Goal: Task Accomplishment & Management: Complete application form

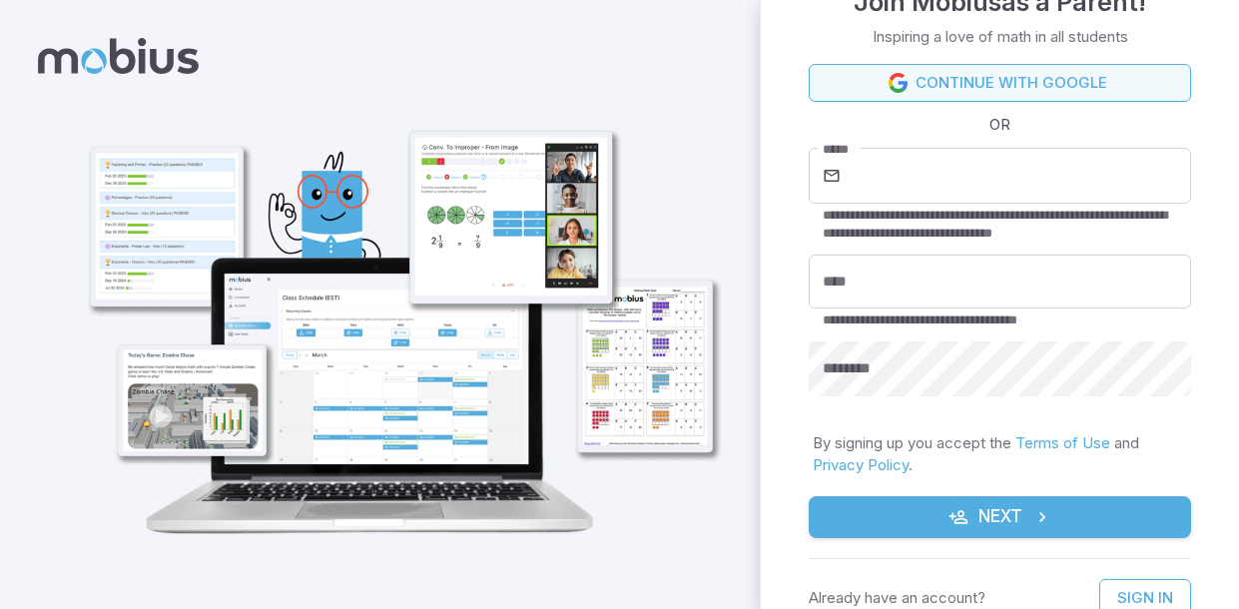
click at [1087, 75] on link "Continue with Google" at bounding box center [1000, 83] width 383 height 38
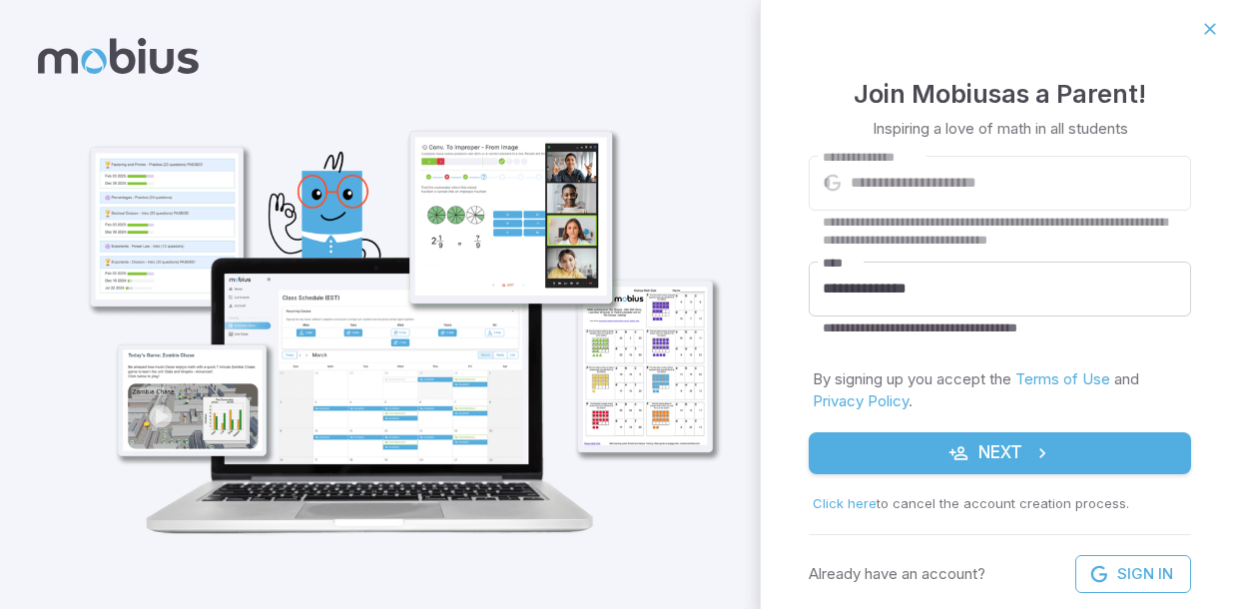
click at [1045, 462] on icon "submit" at bounding box center [1043, 453] width 20 height 20
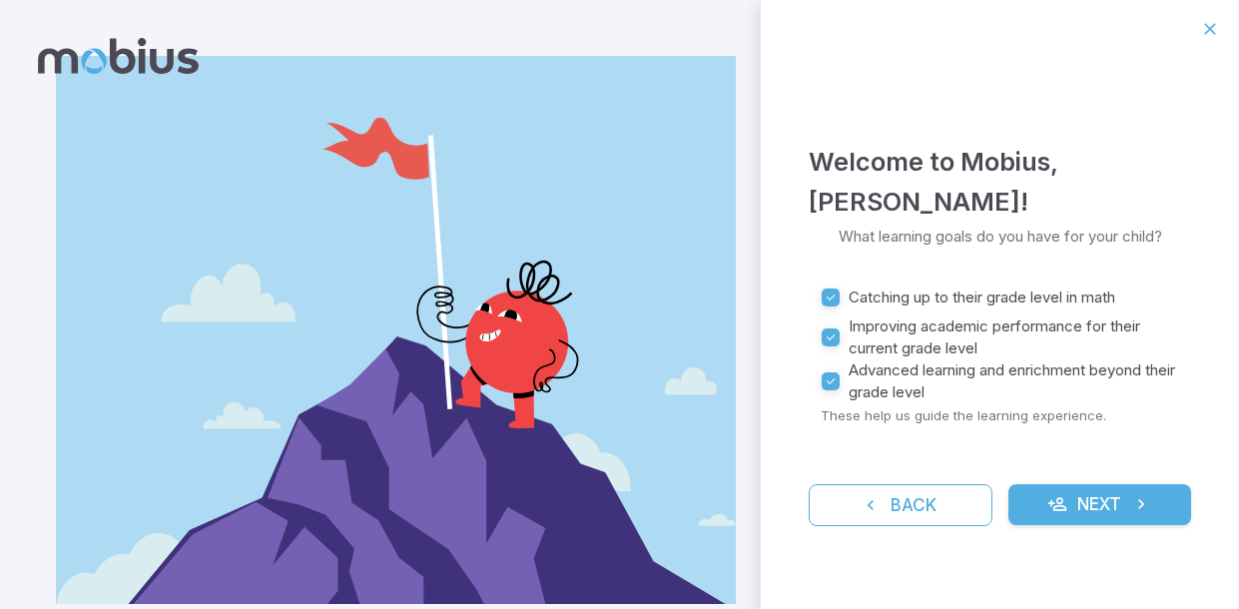
click at [1115, 512] on button "Next" at bounding box center [1101, 505] width 184 height 42
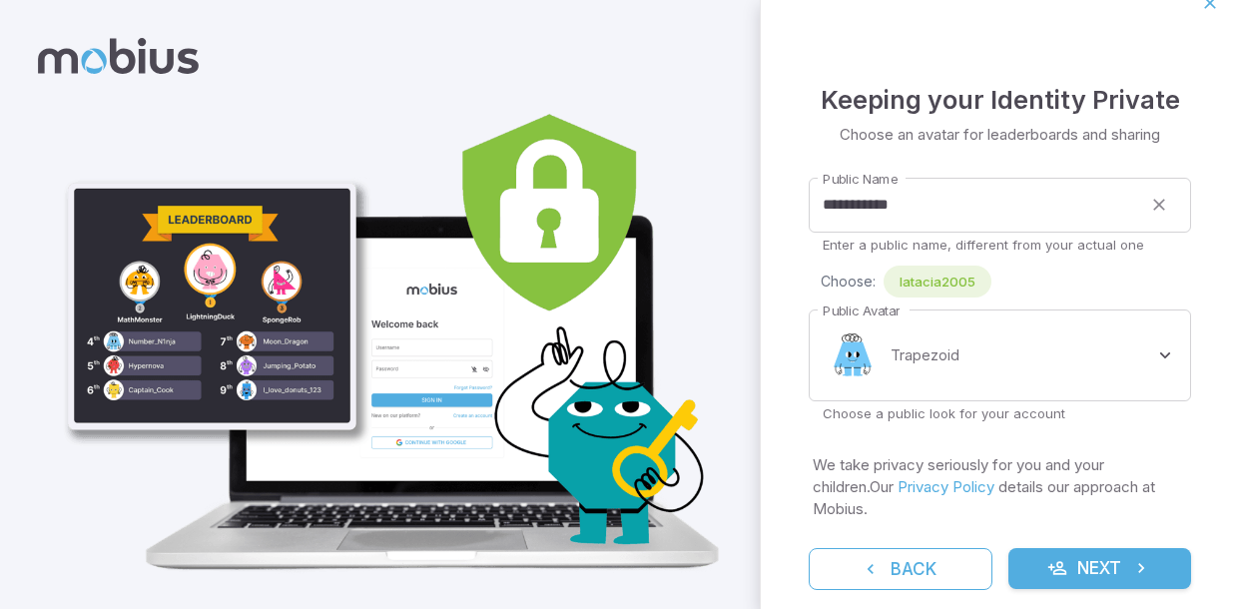
scroll to position [31, 0]
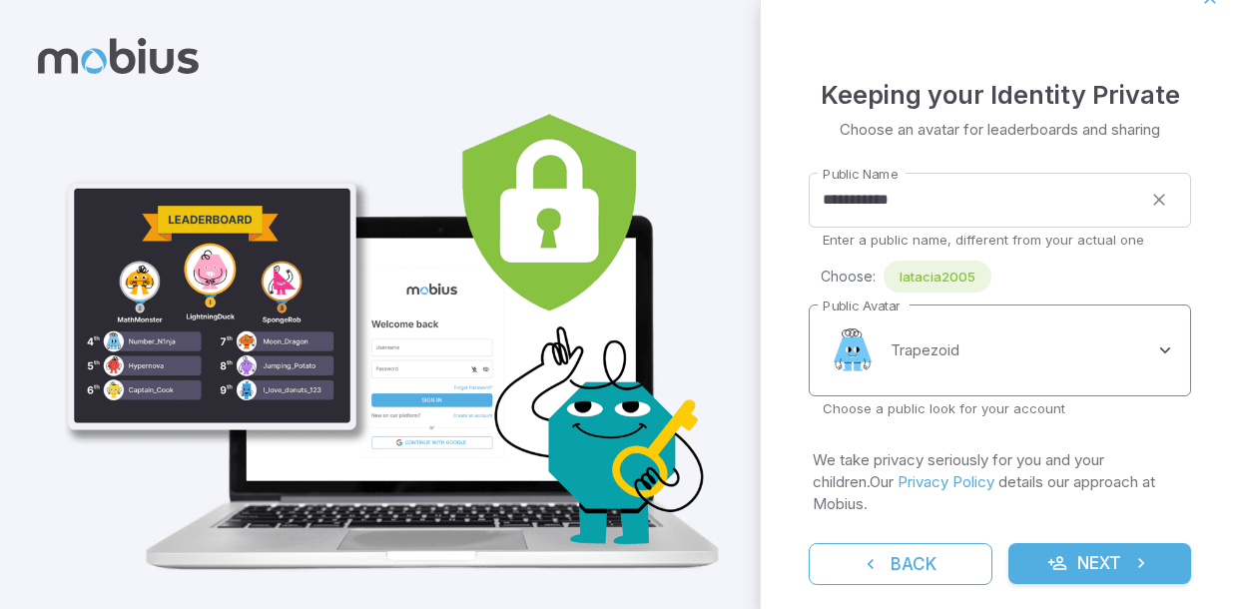
click at [1157, 357] on body "**********" at bounding box center [619, 323] width 1239 height 646
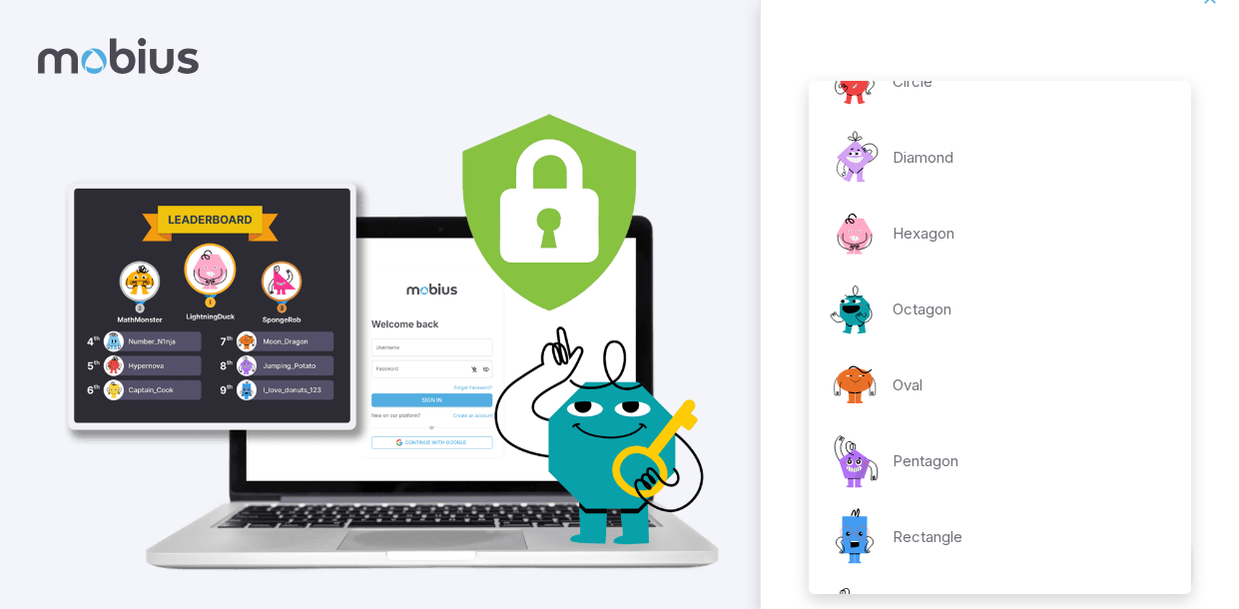
scroll to position [0, 0]
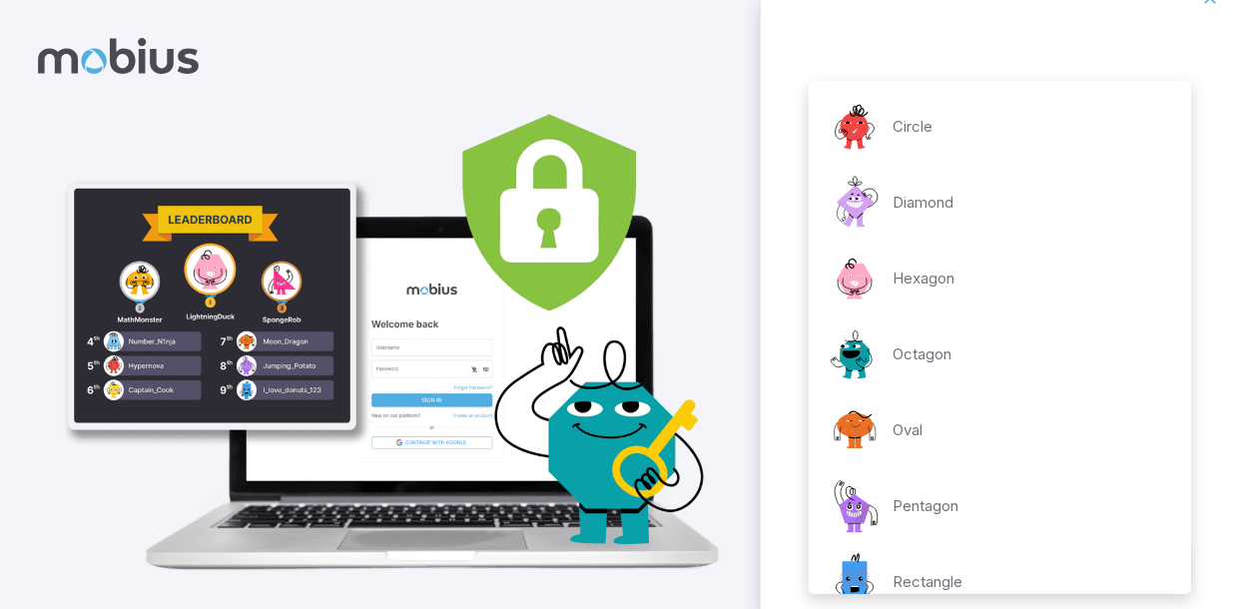
click at [916, 137] on p "Circle" at bounding box center [913, 127] width 40 height 22
type input "**********"
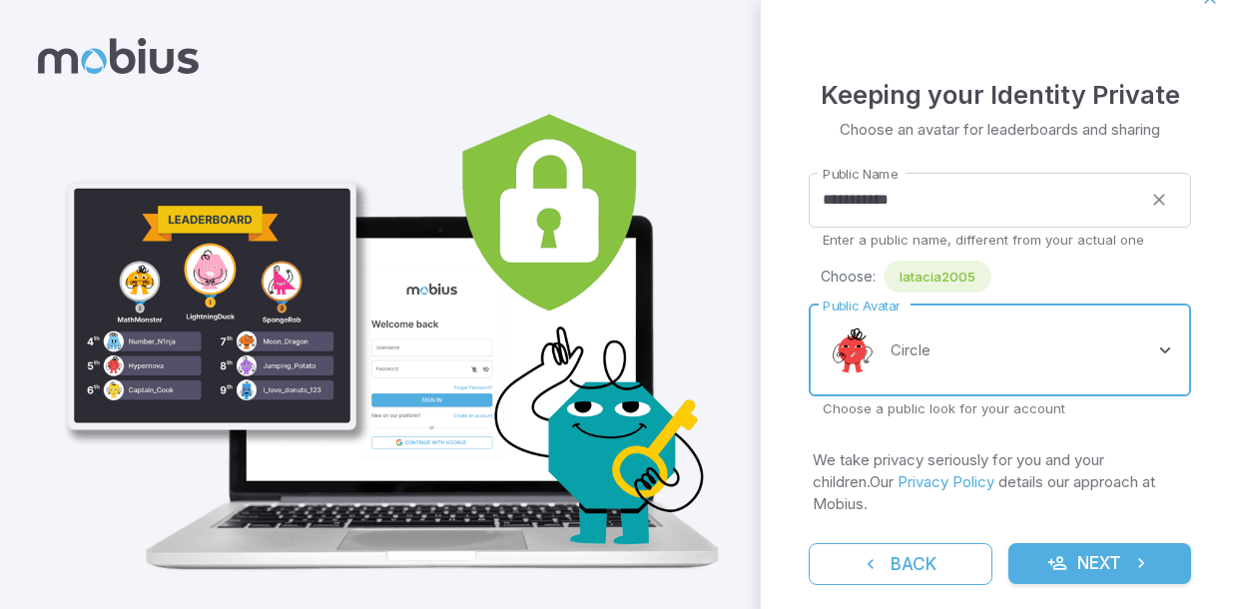
click at [1124, 543] on button "Next" at bounding box center [1101, 564] width 184 height 42
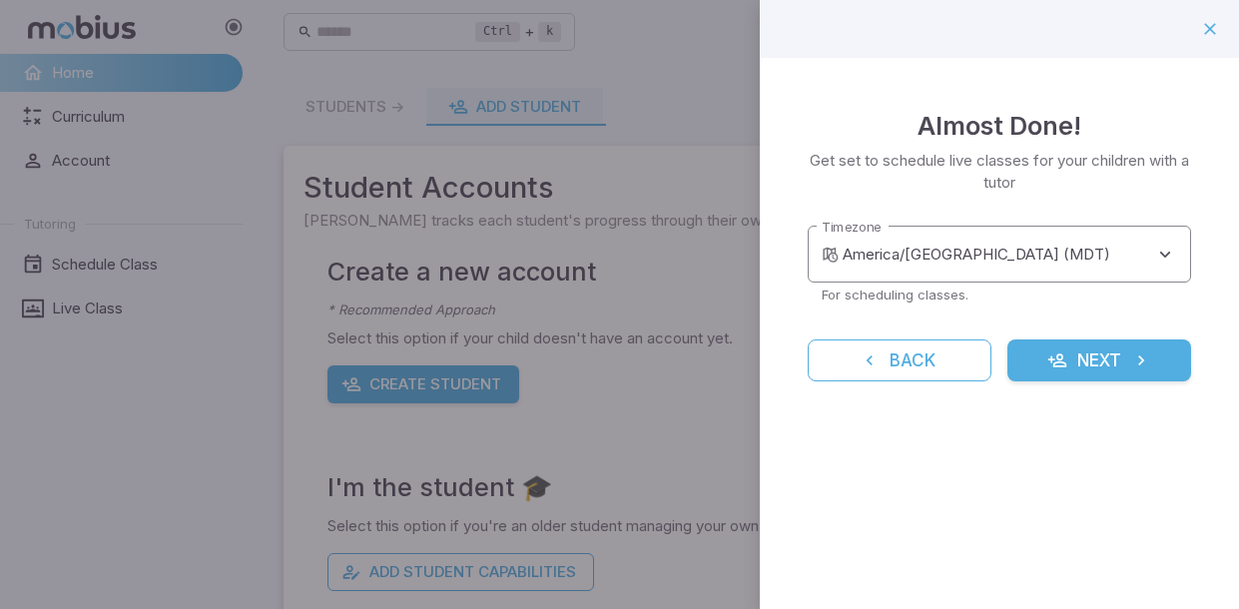
click at [1149, 258] on body "**********" at bounding box center [619, 395] width 1239 height 791
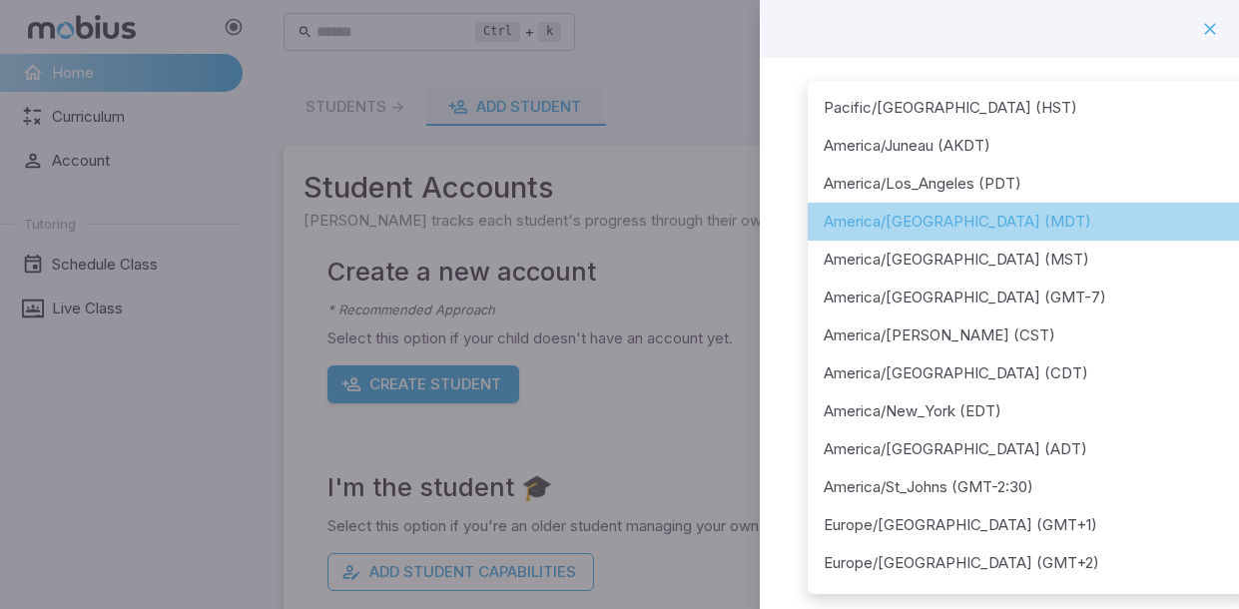
click at [1115, 207] on li "America/Denver (MDT)" at bounding box center [1029, 222] width 442 height 38
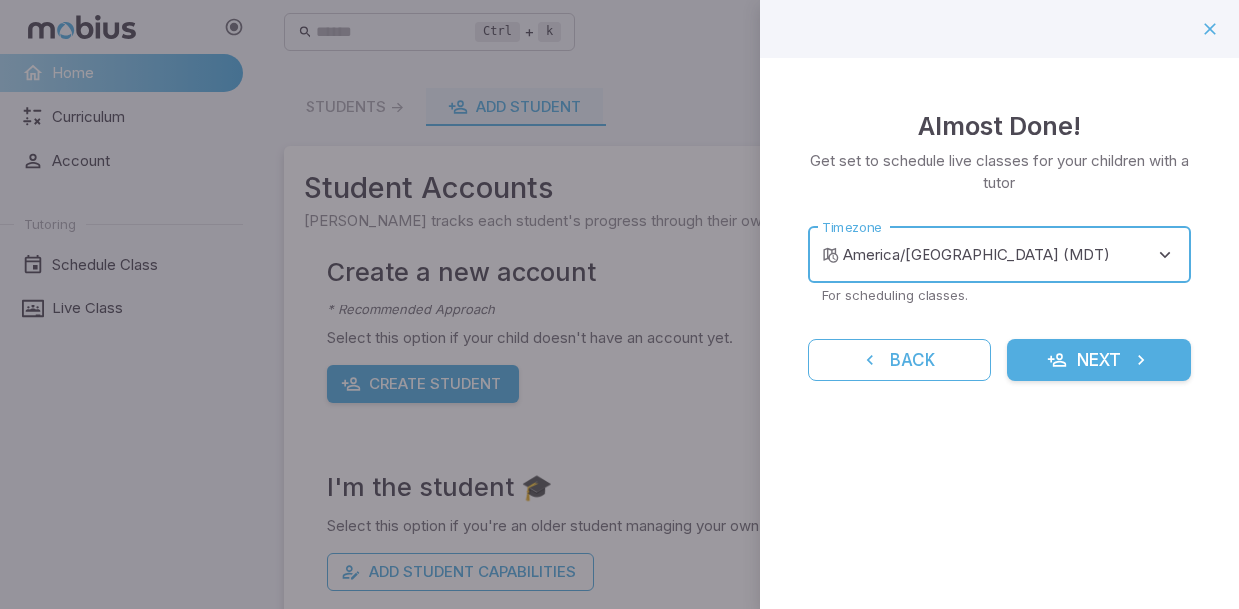
click at [1104, 351] on button "Next" at bounding box center [1100, 361] width 184 height 42
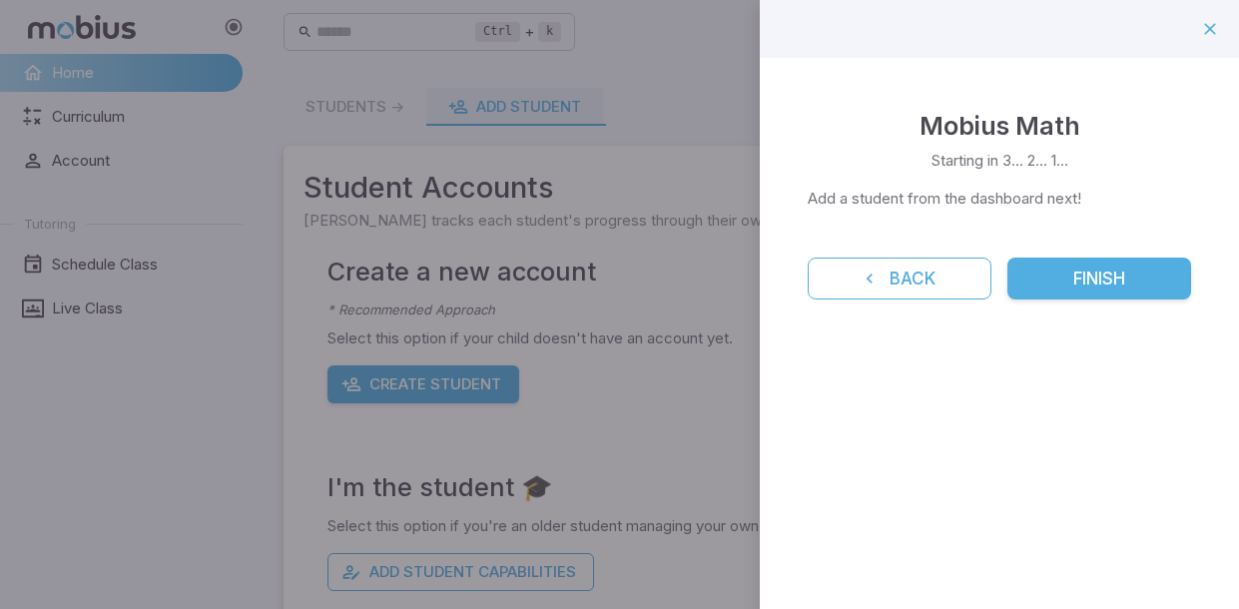
click at [1128, 284] on button "Finish" at bounding box center [1100, 279] width 184 height 42
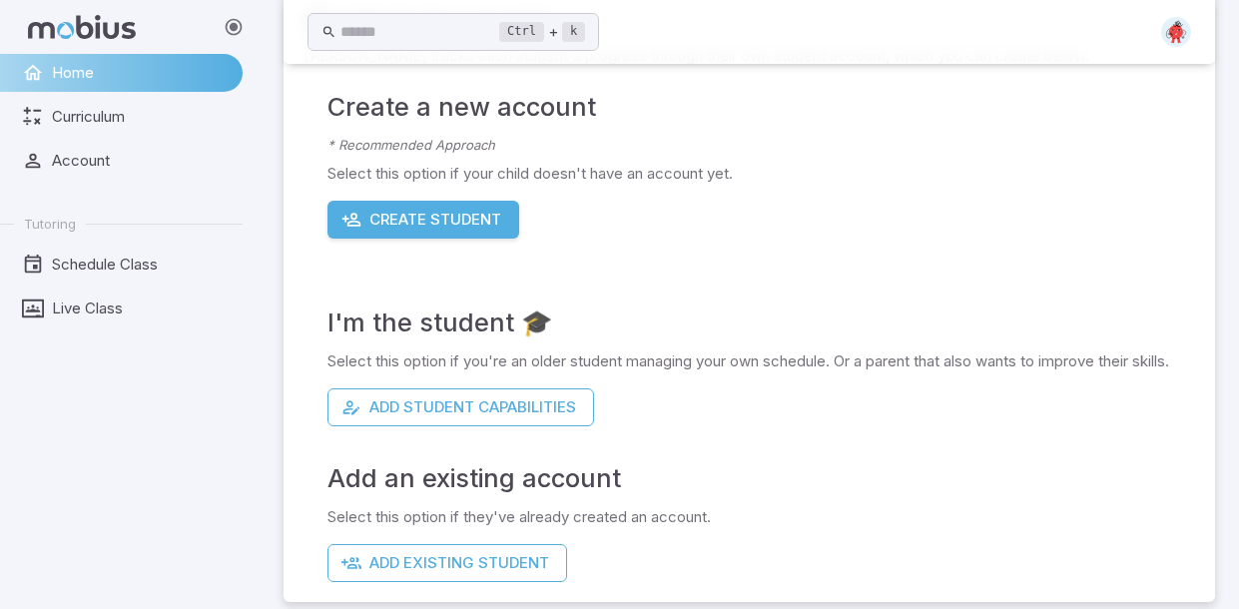
scroll to position [166, 0]
click at [376, 225] on button "Create Student" at bounding box center [424, 219] width 192 height 38
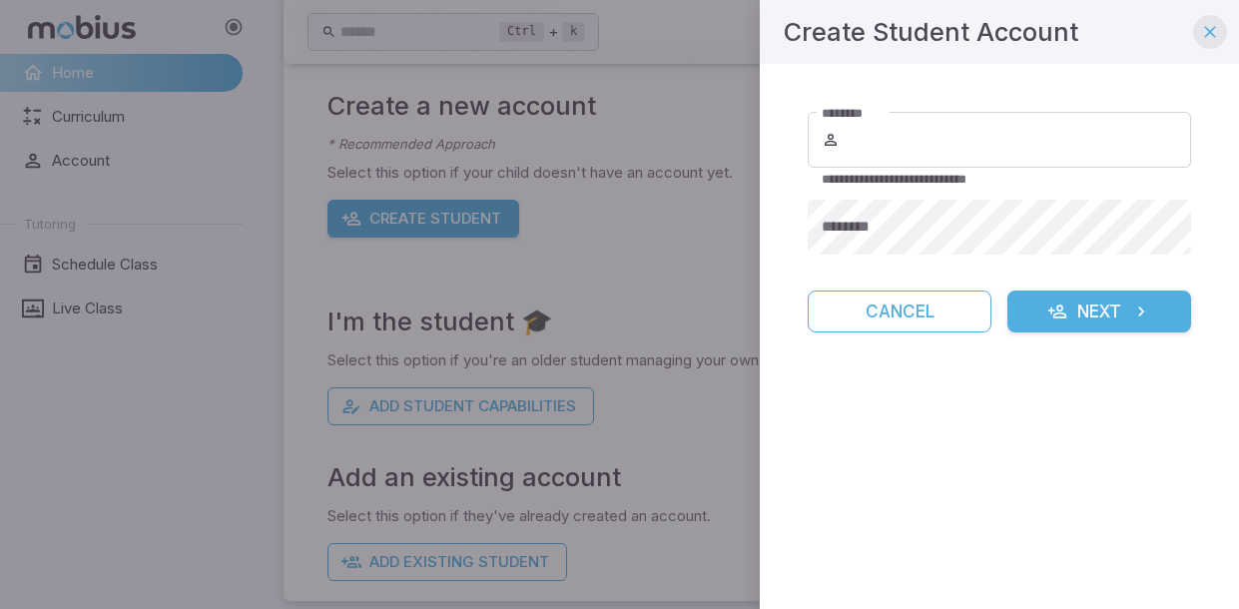
click at [1196, 36] on button "button" at bounding box center [1211, 32] width 34 height 34
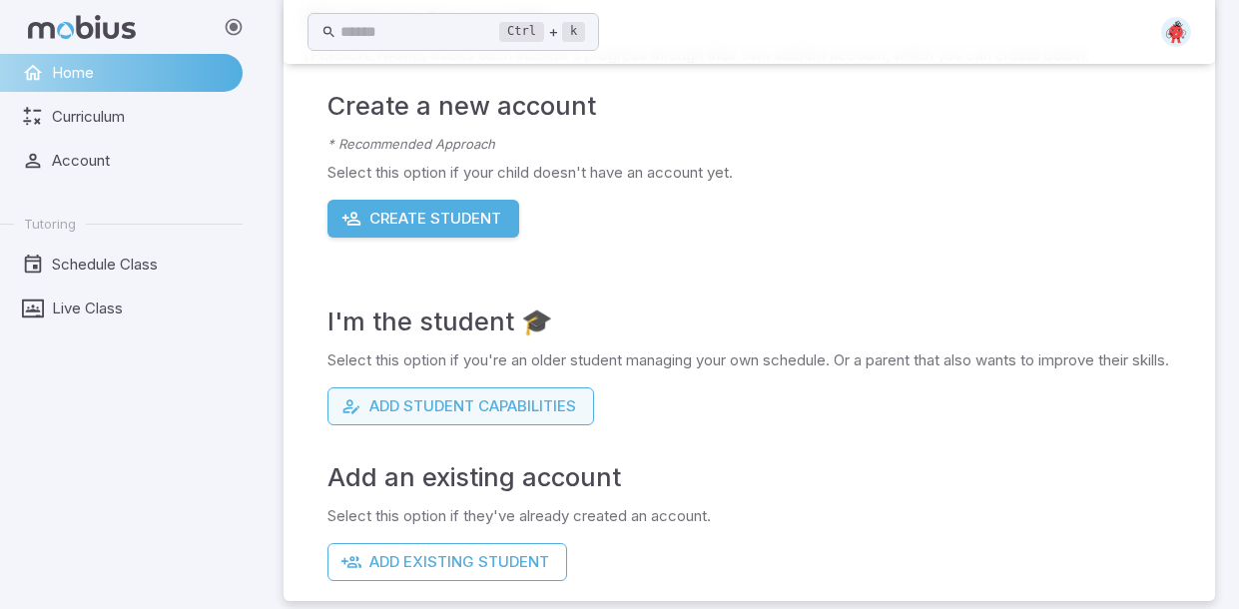
click at [385, 425] on button "Add Student Capabilities" at bounding box center [461, 407] width 267 height 38
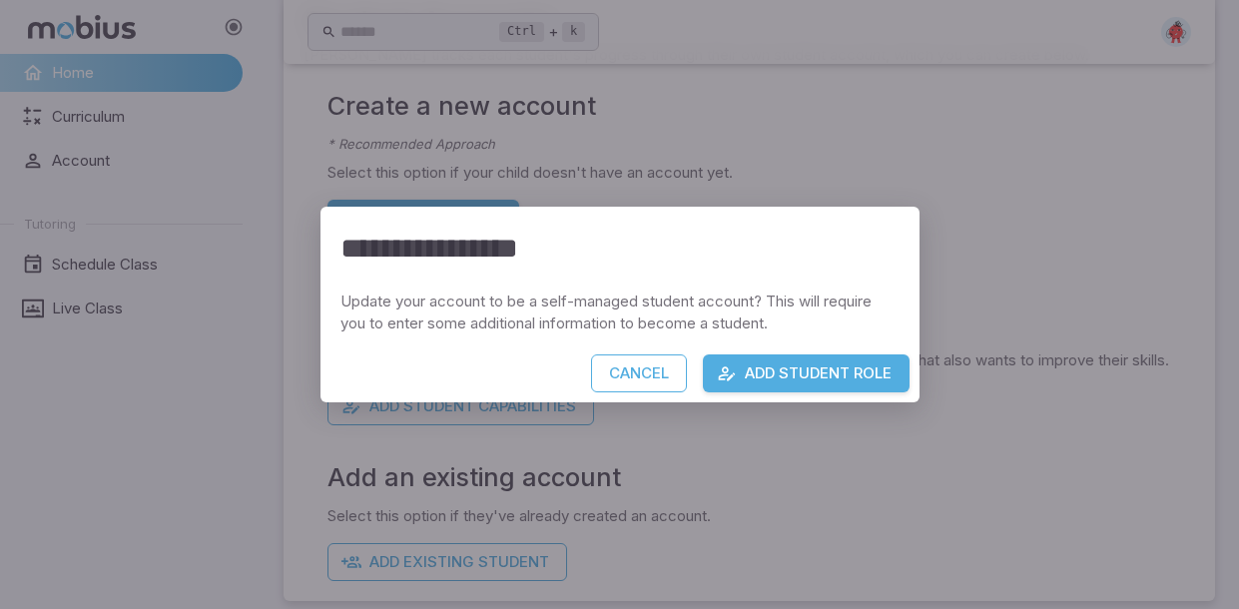
click at [723, 381] on icon "button" at bounding box center [727, 374] width 20 height 20
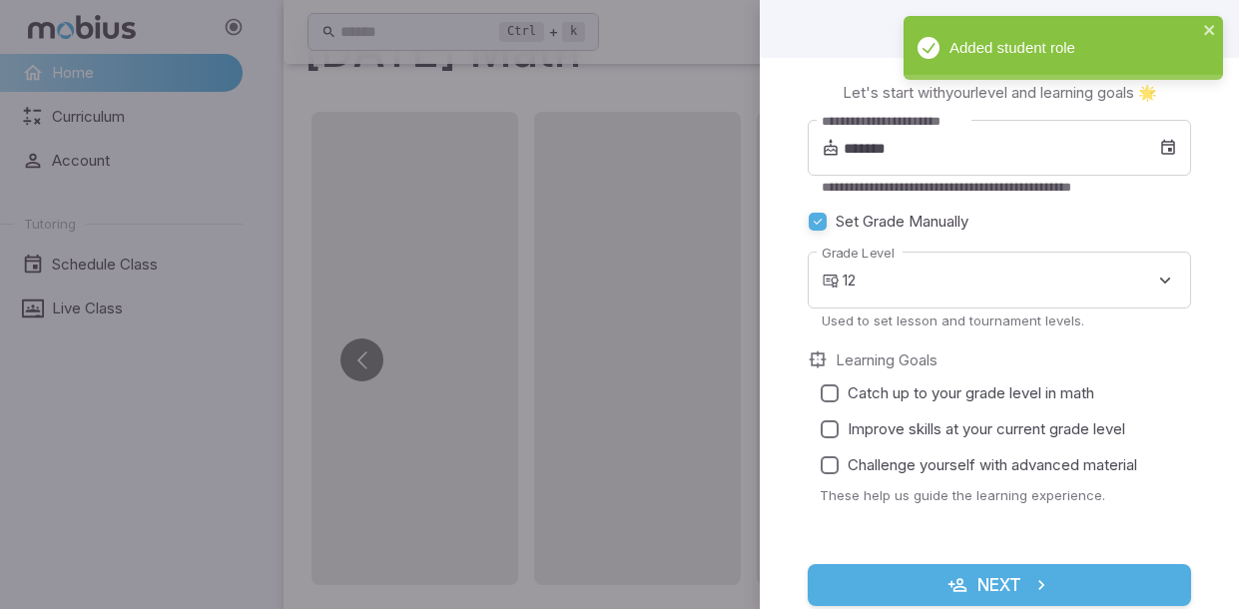
scroll to position [0, 0]
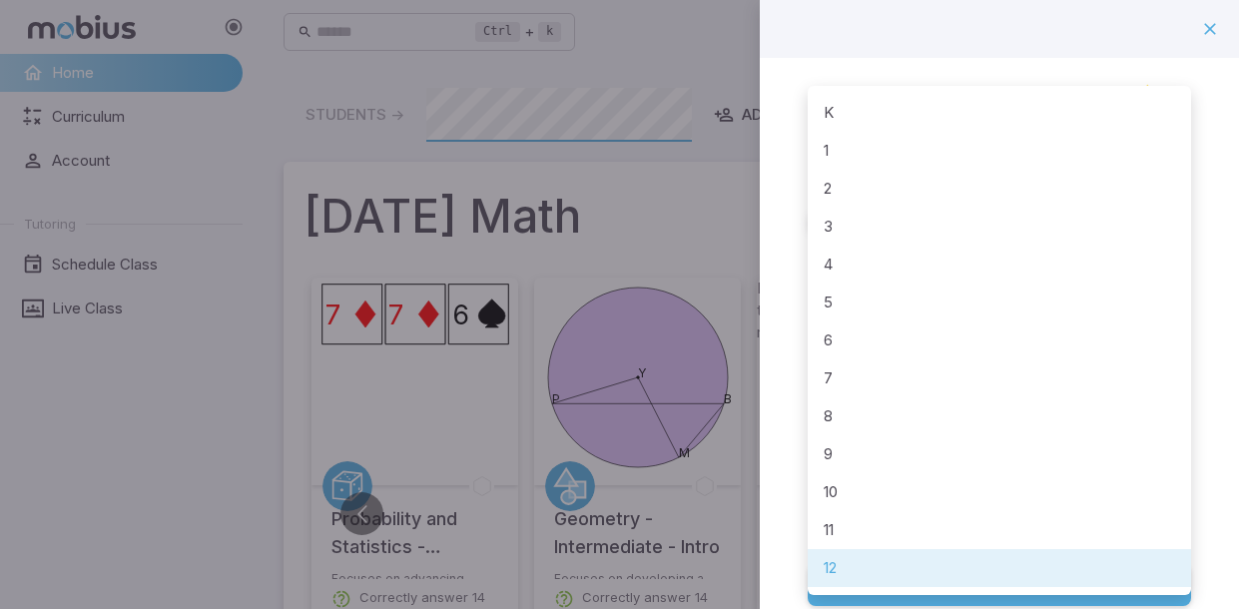
click at [895, 223] on li "3" at bounding box center [1000, 227] width 384 height 38
type input "*"
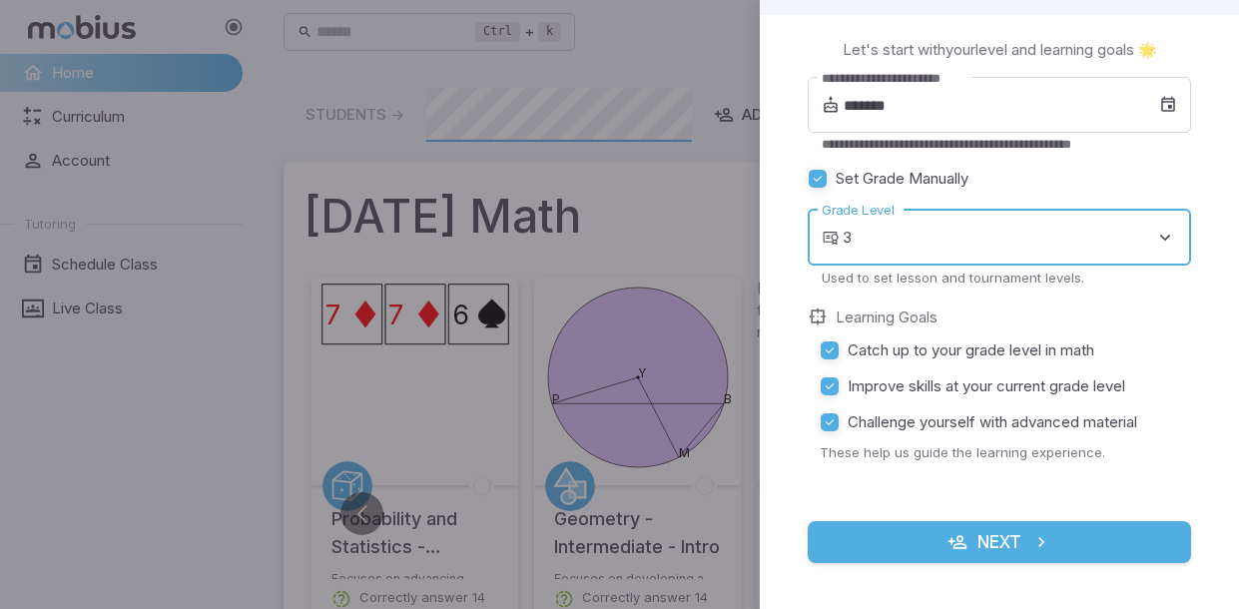
scroll to position [44, 0]
click at [1102, 549] on button "Next" at bounding box center [1000, 541] width 384 height 42
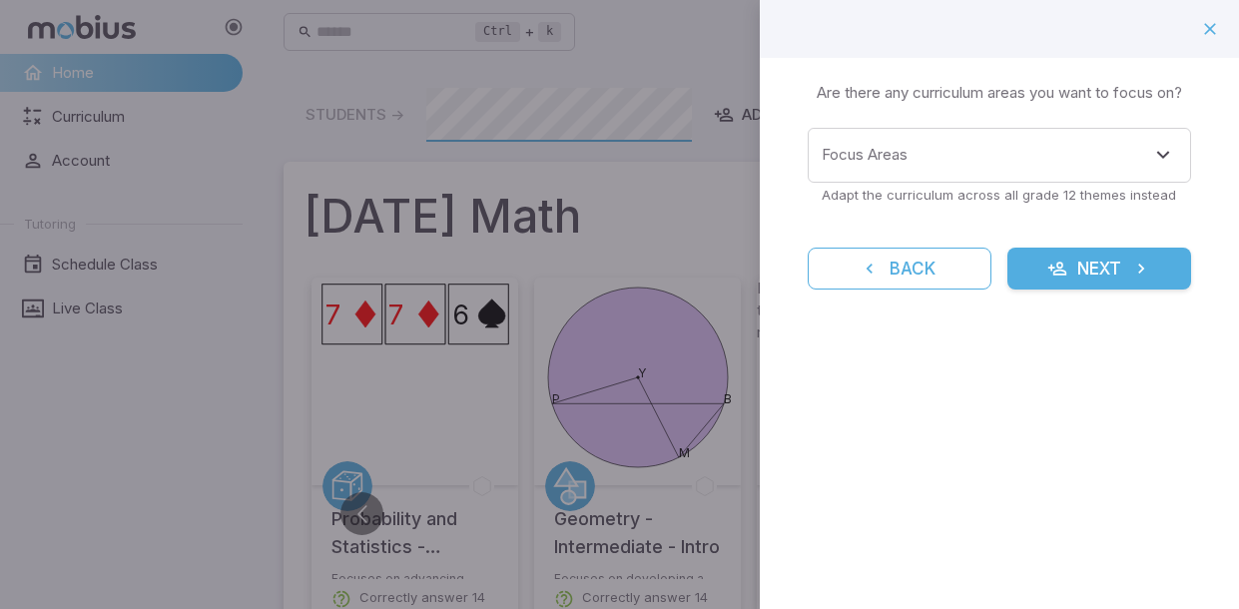
scroll to position [0, 0]
click at [1092, 146] on input "Focus Areas" at bounding box center [985, 155] width 336 height 37
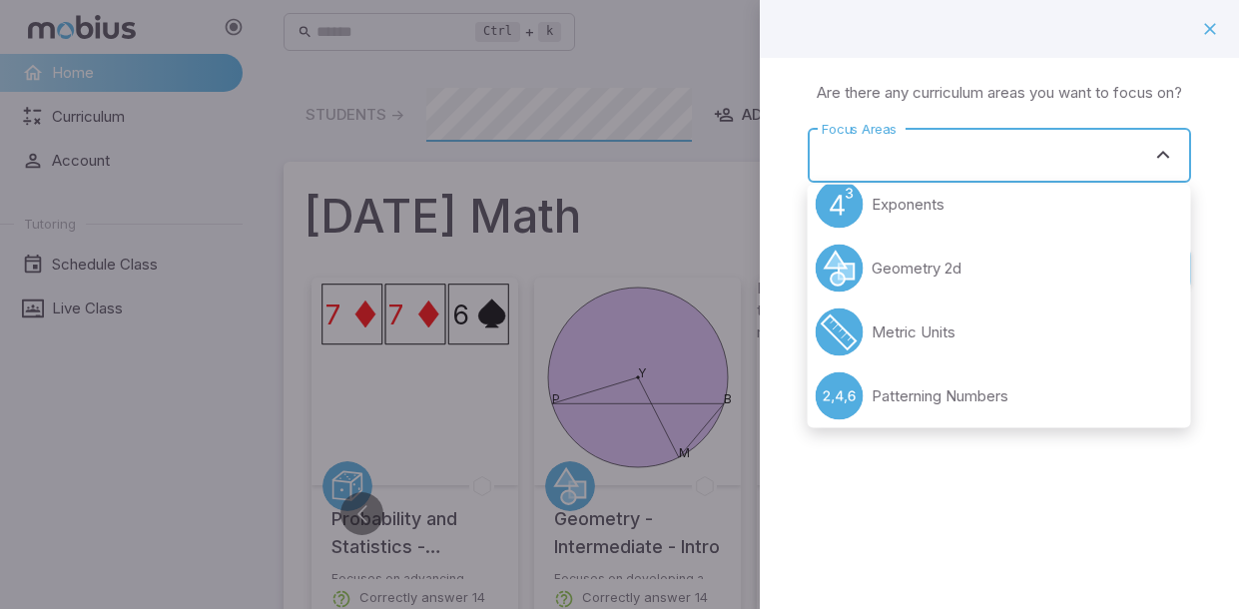
scroll to position [140, 0]
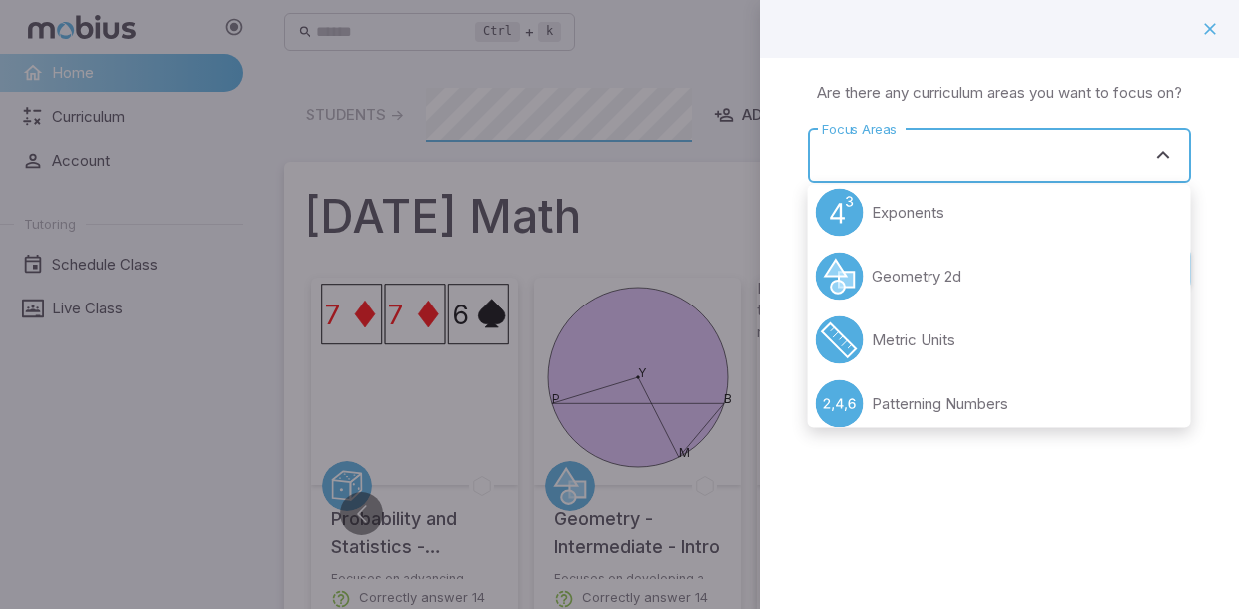
click at [1128, 550] on div "Learning Focus 🔎 Are there any curriculum areas you want to focus on? Focus Are…" at bounding box center [999, 304] width 479 height 609
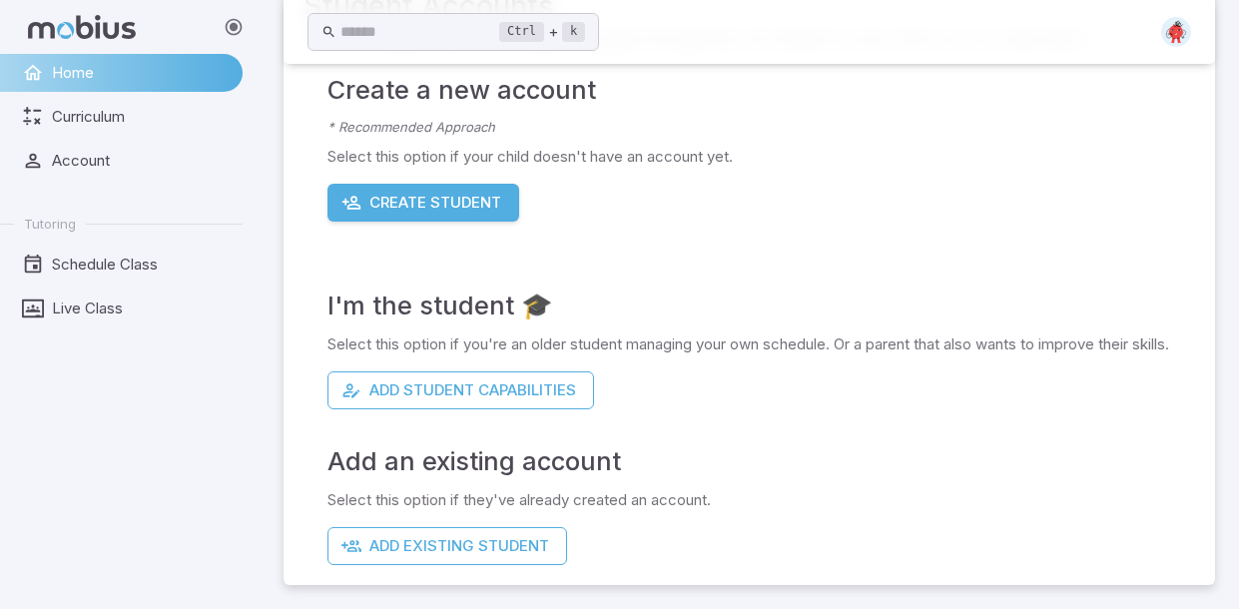
scroll to position [202, 0]
click at [341, 404] on button "Add Student Capabilities" at bounding box center [461, 391] width 267 height 38
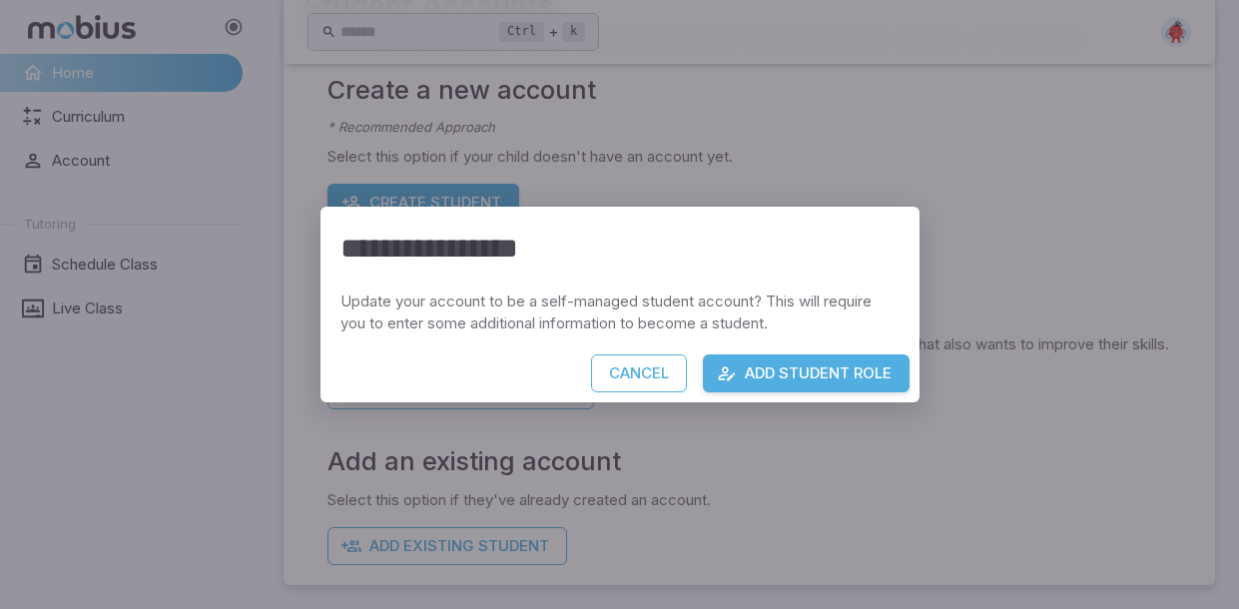
click at [840, 374] on button "Add Student Role" at bounding box center [806, 374] width 207 height 38
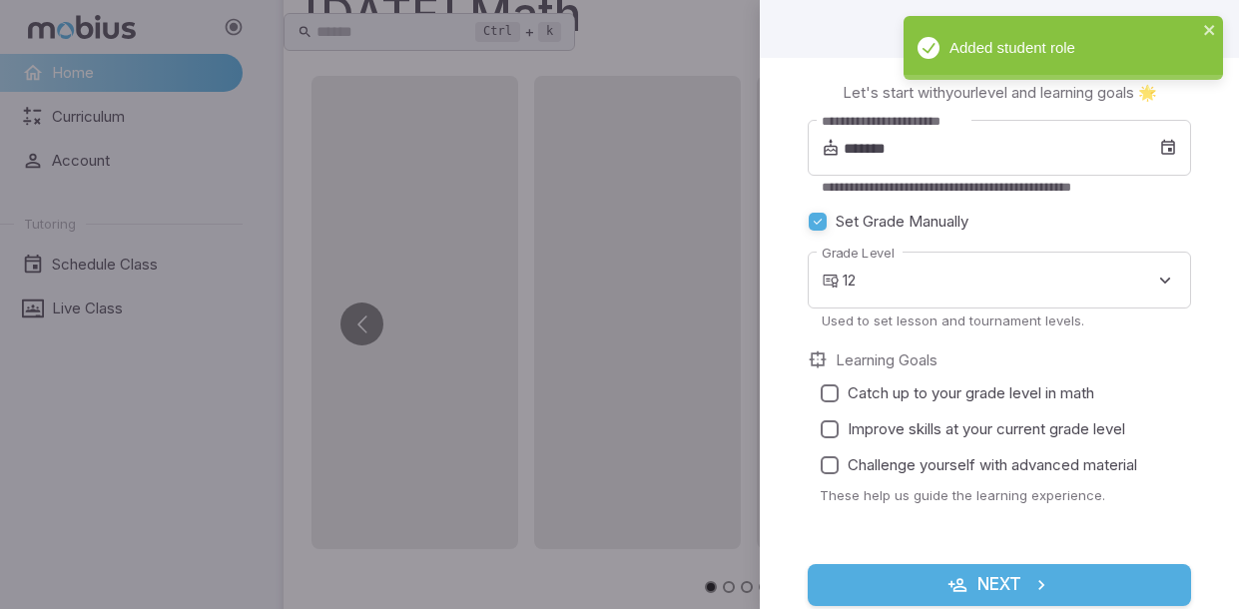
scroll to position [0, 0]
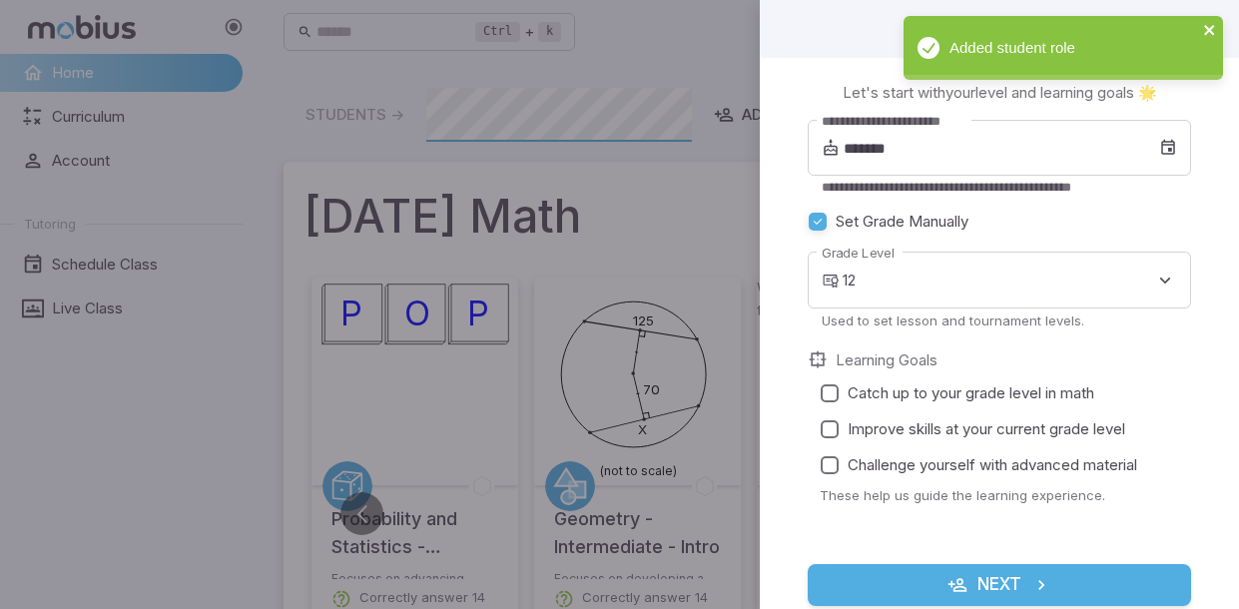
click at [1213, 35] on icon "close" at bounding box center [1210, 30] width 14 height 16
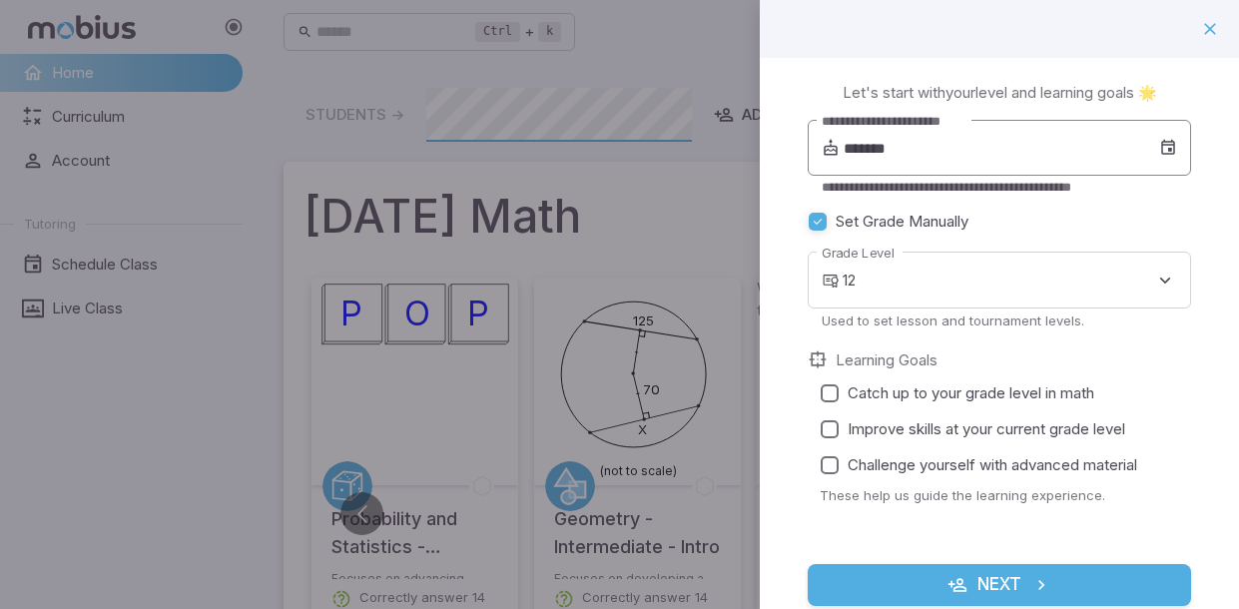
click at [1179, 142] on div "**********" at bounding box center [1000, 148] width 384 height 56
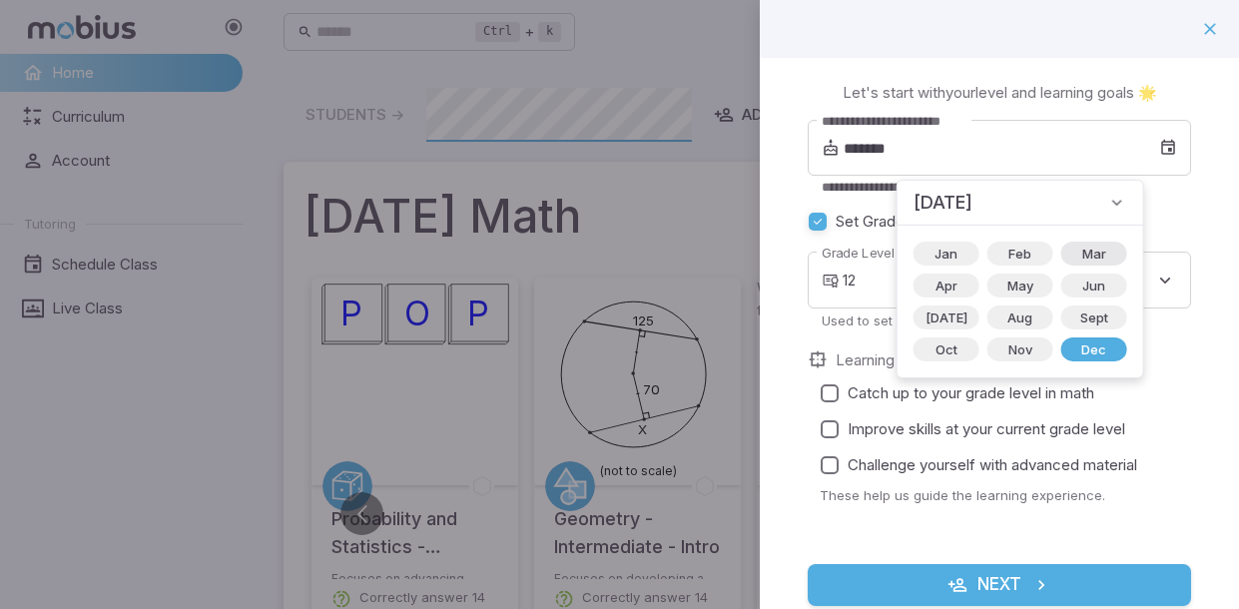
click at [1071, 258] on span "Mar" at bounding box center [1095, 254] width 48 height 20
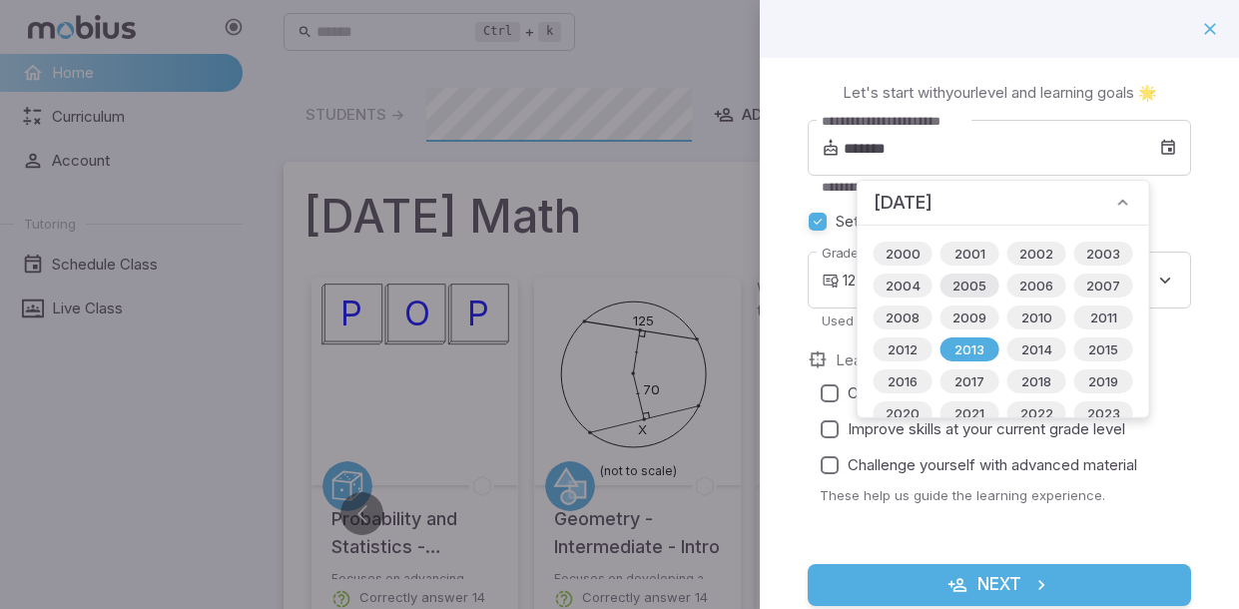
click at [957, 292] on span "2005" at bounding box center [970, 286] width 58 height 20
type input "*******"
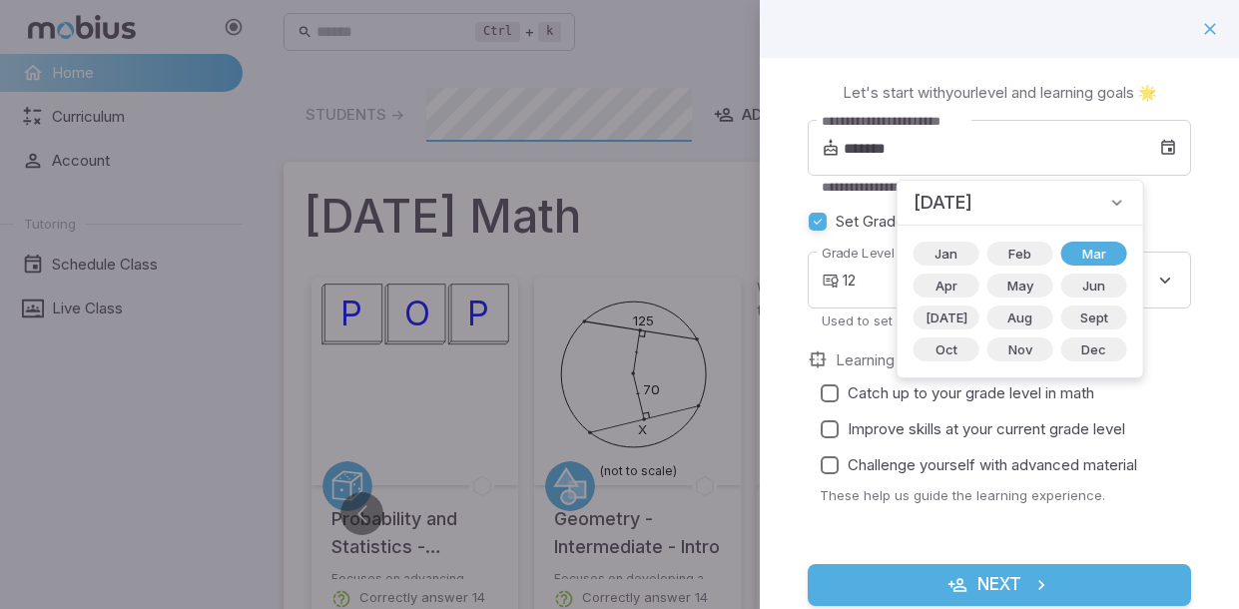
click at [973, 205] on span "[DATE]" at bounding box center [943, 203] width 59 height 28
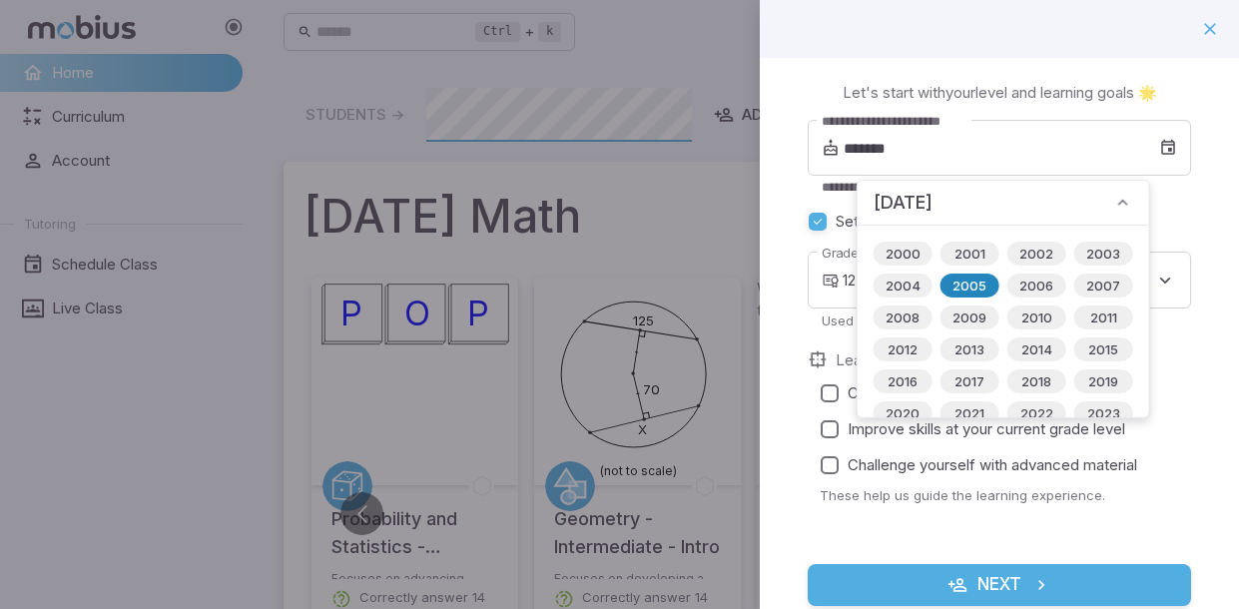
click at [952, 286] on span "2005" at bounding box center [970, 286] width 58 height 20
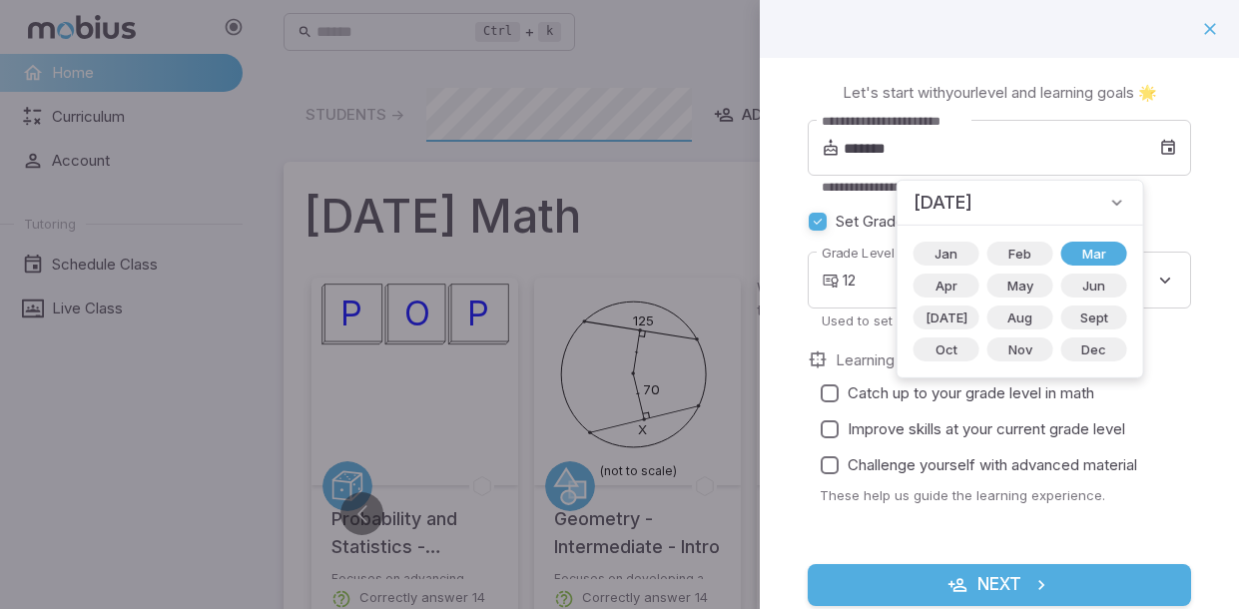
click at [1173, 426] on label "Improve skills at your current grade level" at bounding box center [994, 429] width 364 height 36
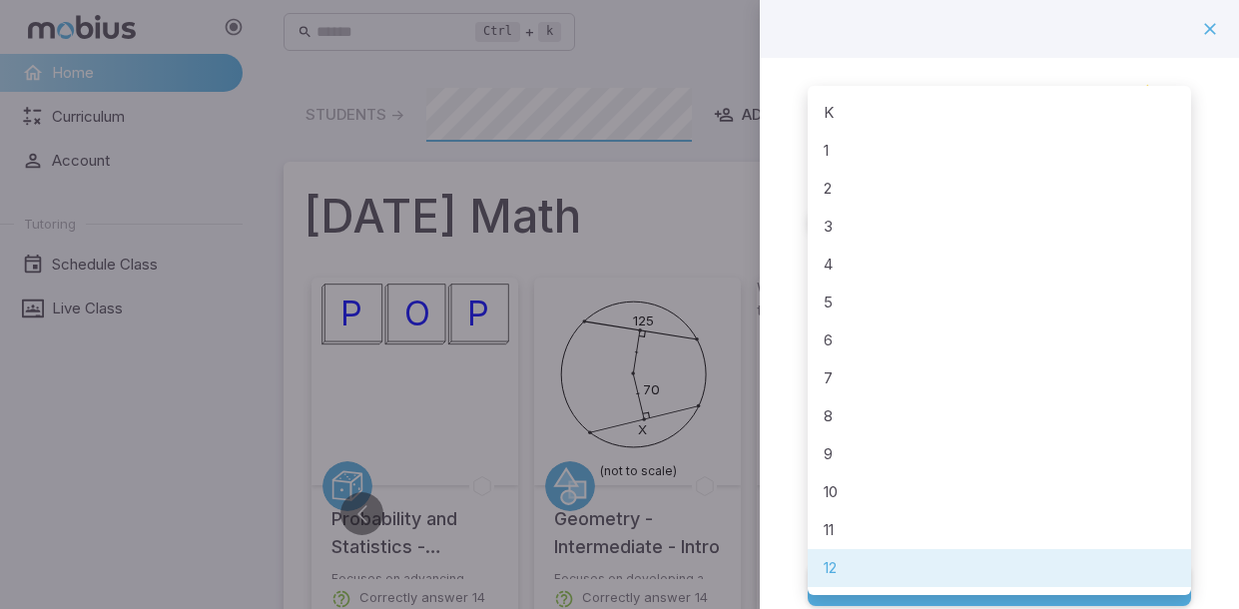
click at [827, 188] on li "2" at bounding box center [1000, 189] width 384 height 38
type input "*"
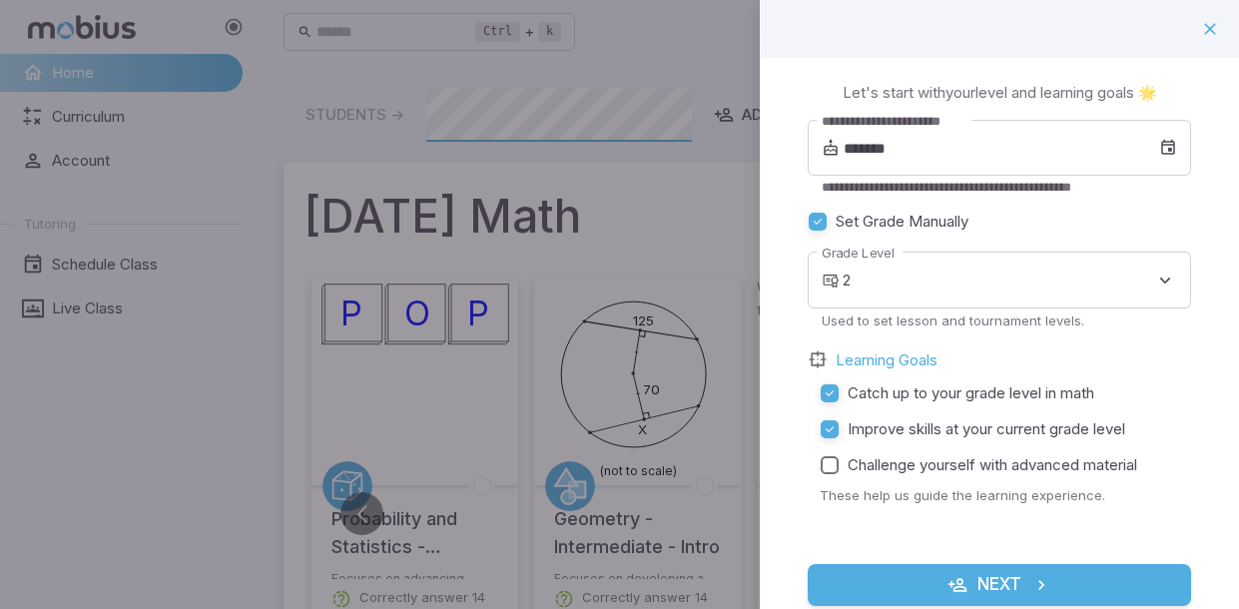
click at [869, 584] on button "Next" at bounding box center [1000, 585] width 384 height 42
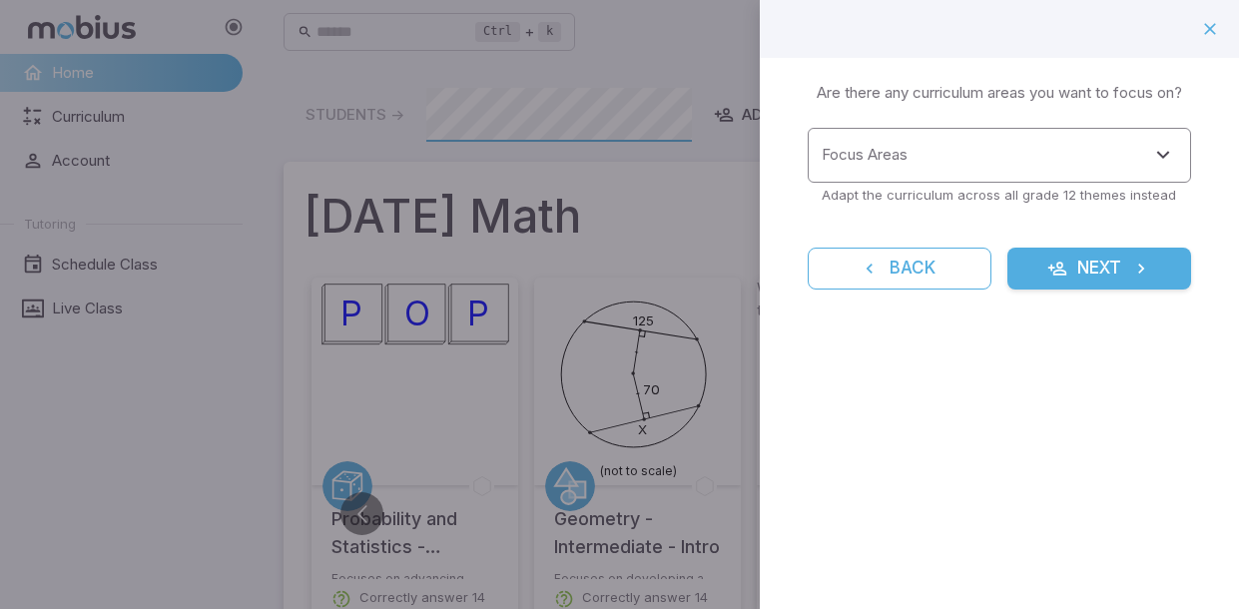
click at [853, 165] on div "Focus Areas Focus Areas" at bounding box center [1000, 155] width 384 height 55
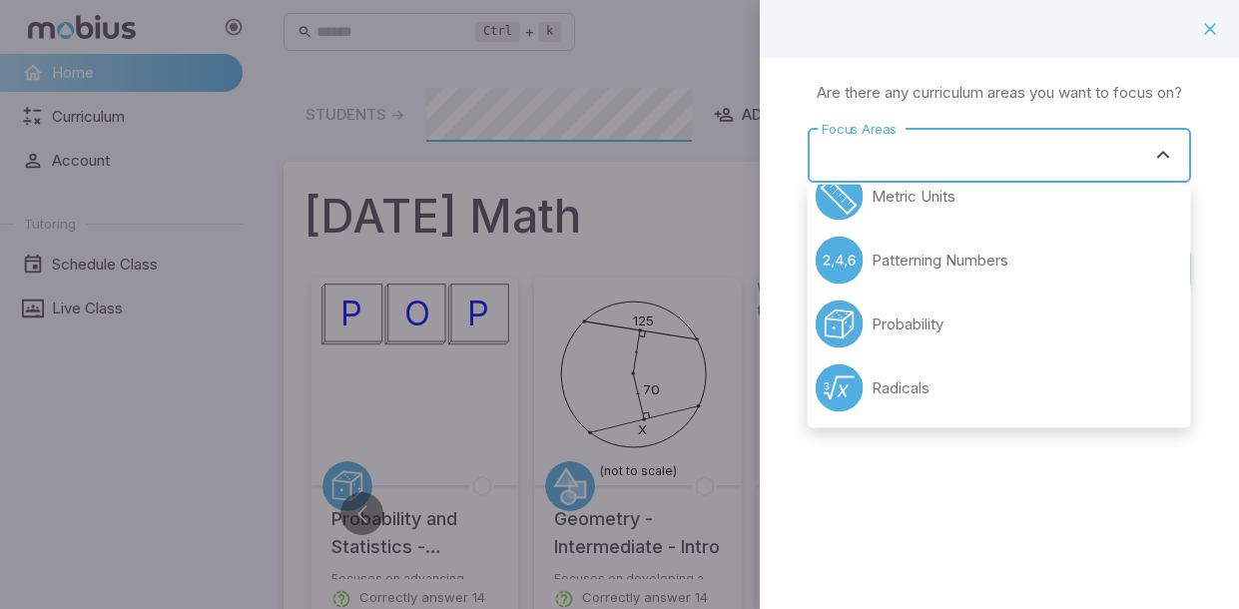
scroll to position [272, 0]
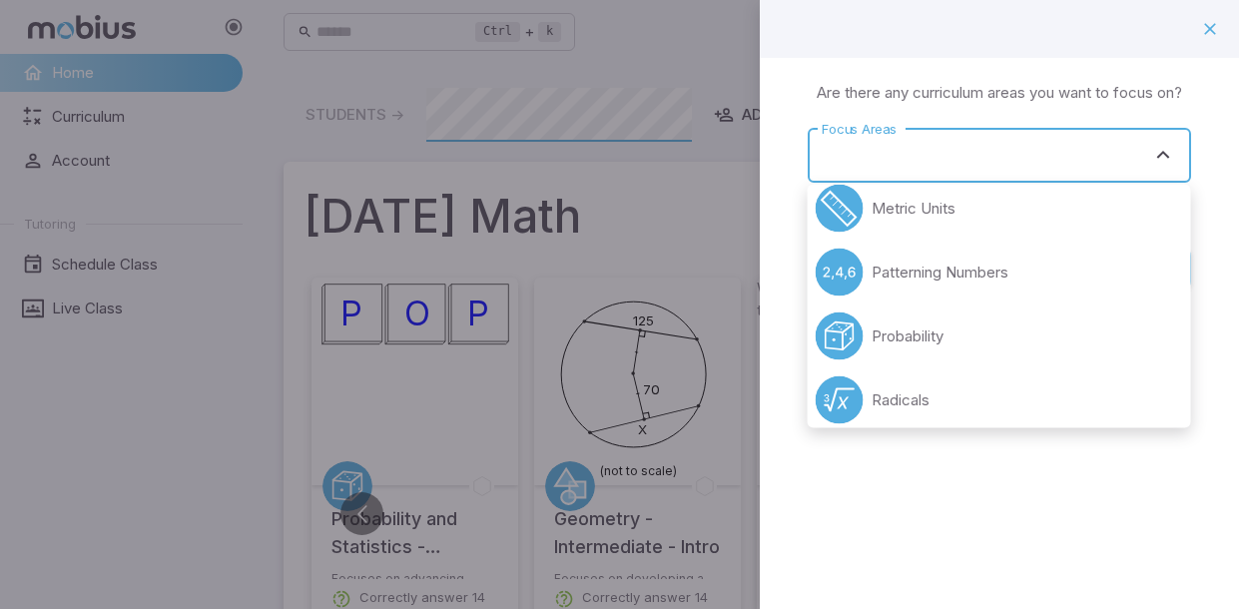
click at [901, 537] on div "Learning Focus 🔎 Are there any curriculum areas you want to focus on? Focus Are…" at bounding box center [999, 304] width 479 height 609
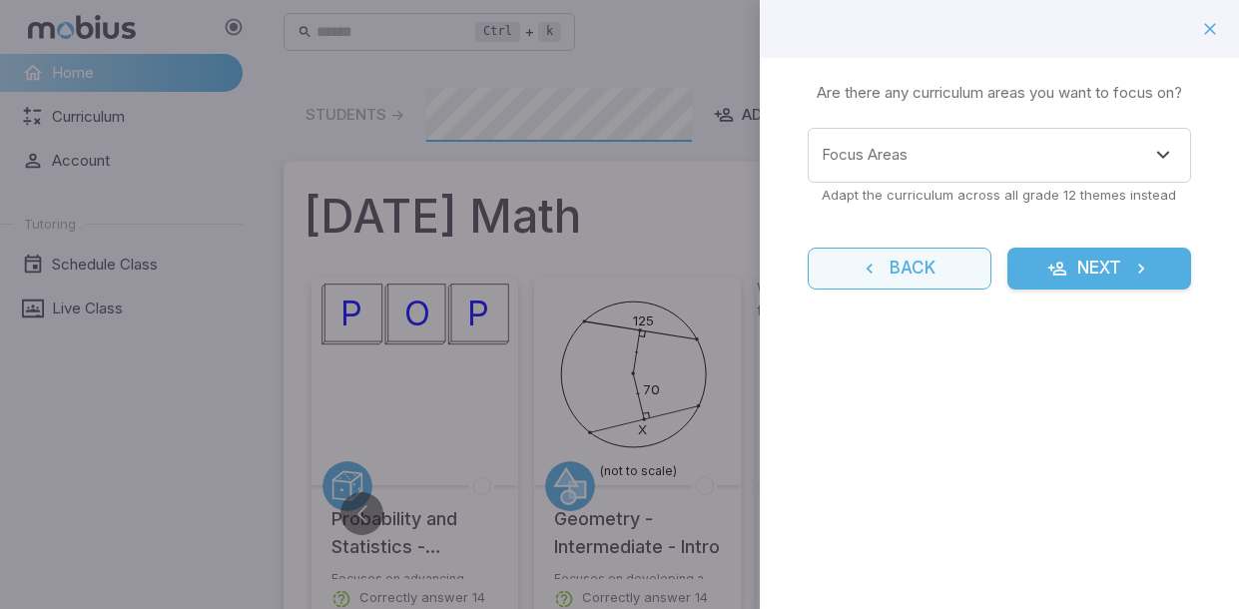
click at [845, 279] on button "Back" at bounding box center [900, 269] width 184 height 42
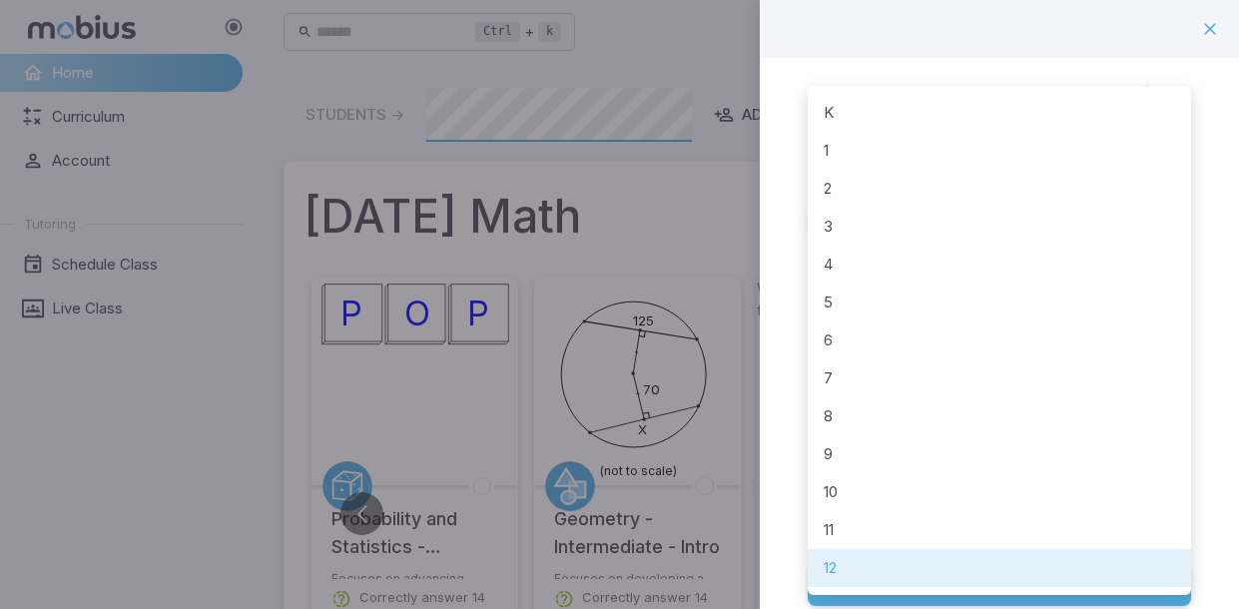
click at [831, 154] on li "1" at bounding box center [1000, 151] width 384 height 38
type input "*"
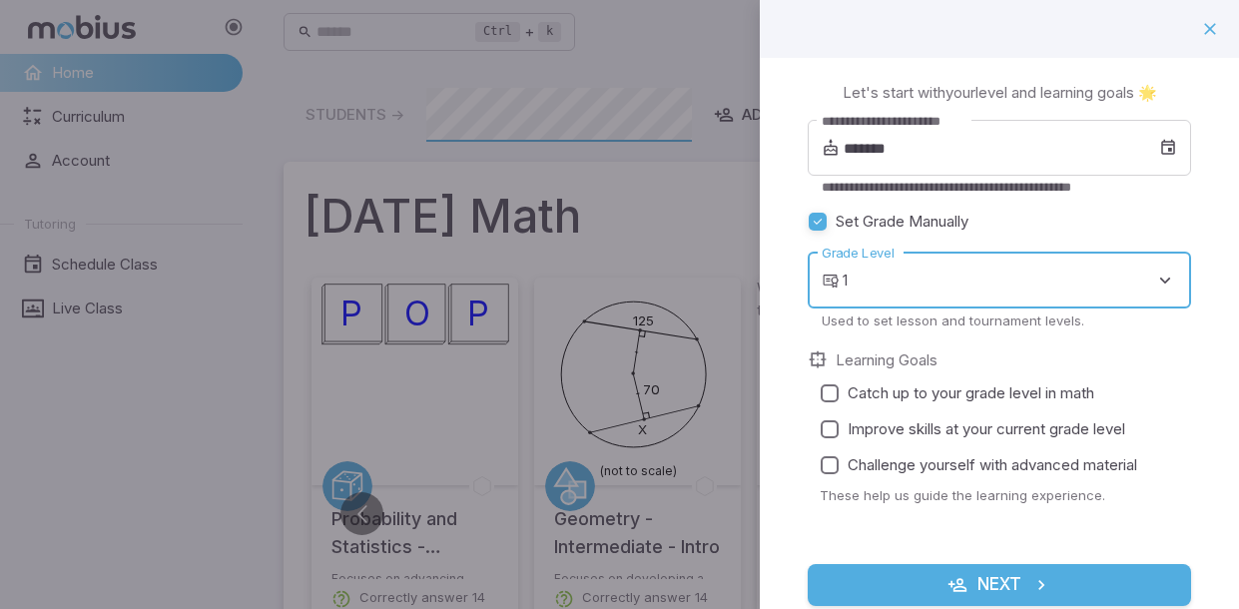
click at [934, 584] on button "Next" at bounding box center [1000, 585] width 384 height 42
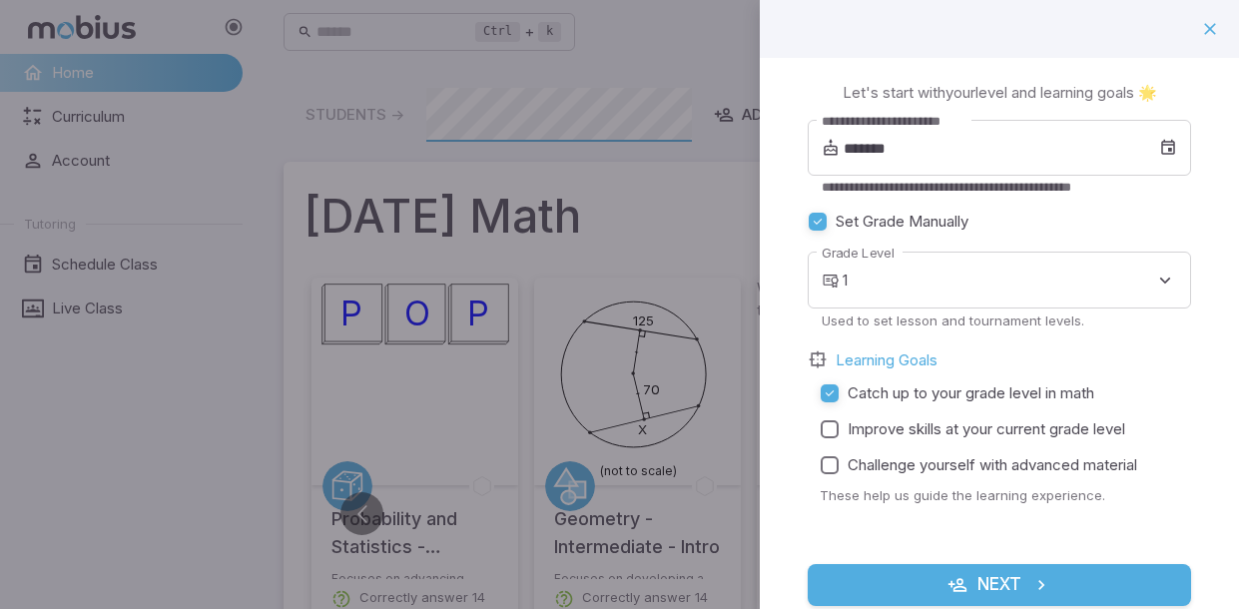
click at [891, 583] on button "Next" at bounding box center [1000, 585] width 384 height 42
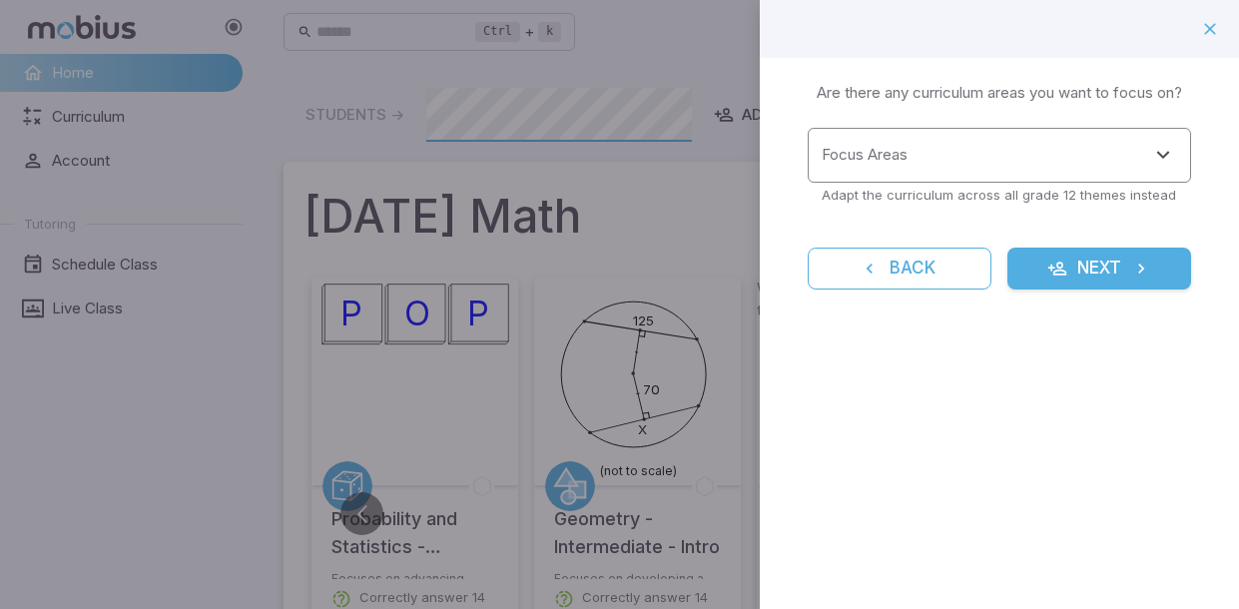
click at [913, 146] on input "Focus Areas" at bounding box center [985, 155] width 336 height 37
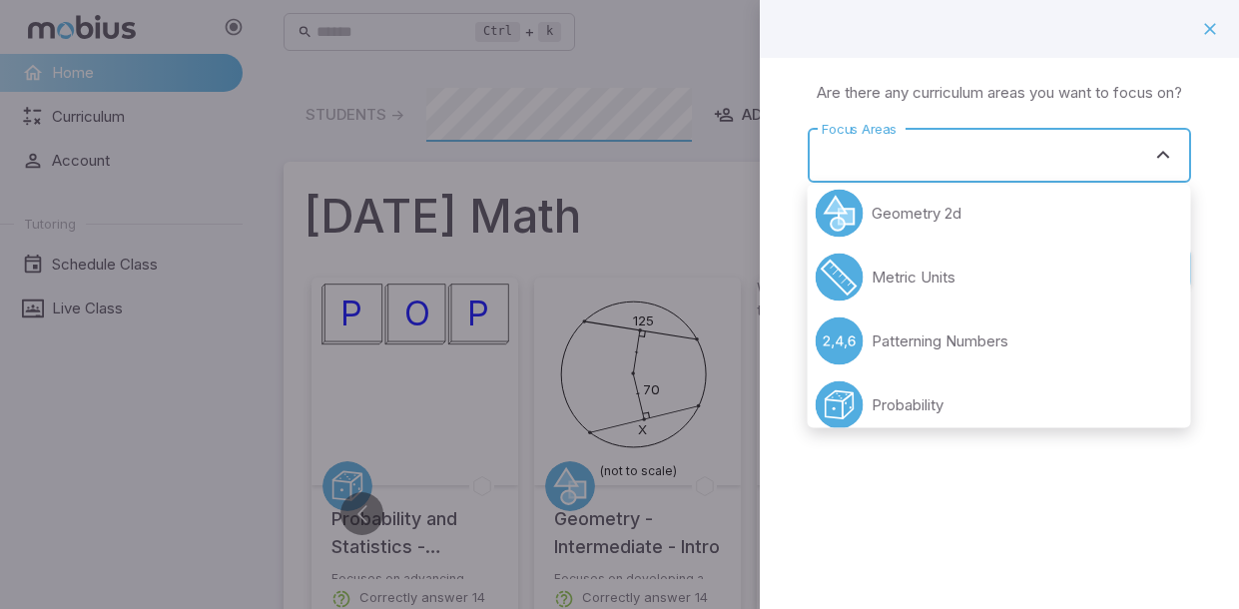
scroll to position [206, 0]
click at [872, 332] on p "Patterning Numbers" at bounding box center [940, 339] width 137 height 22
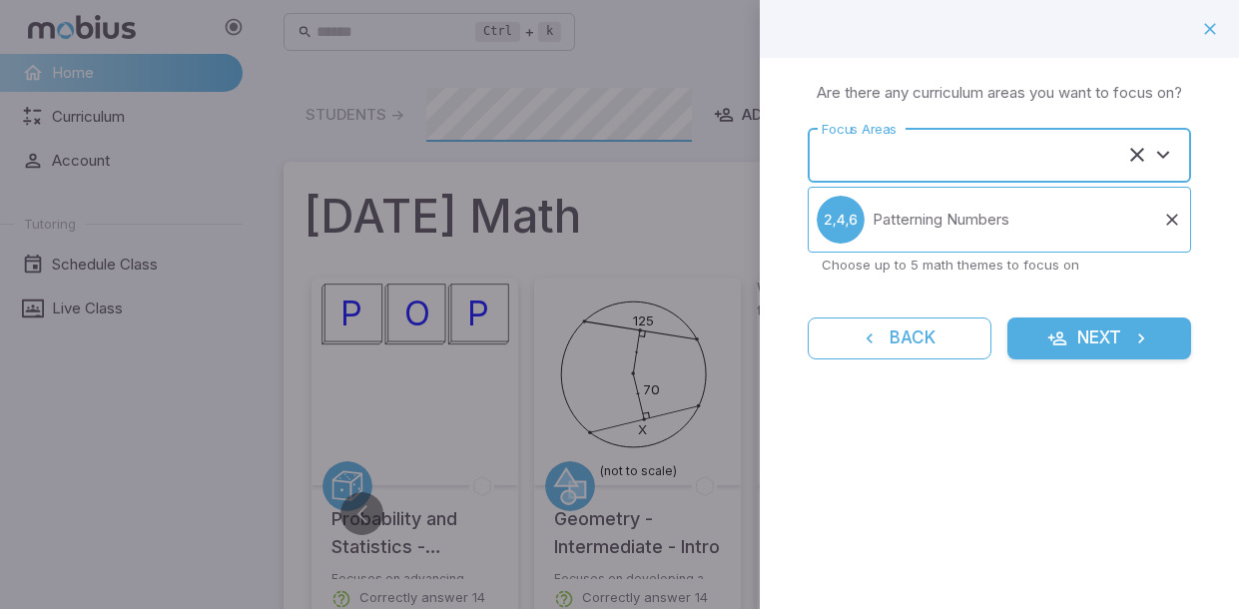
click at [1107, 345] on button "Next" at bounding box center [1100, 339] width 184 height 42
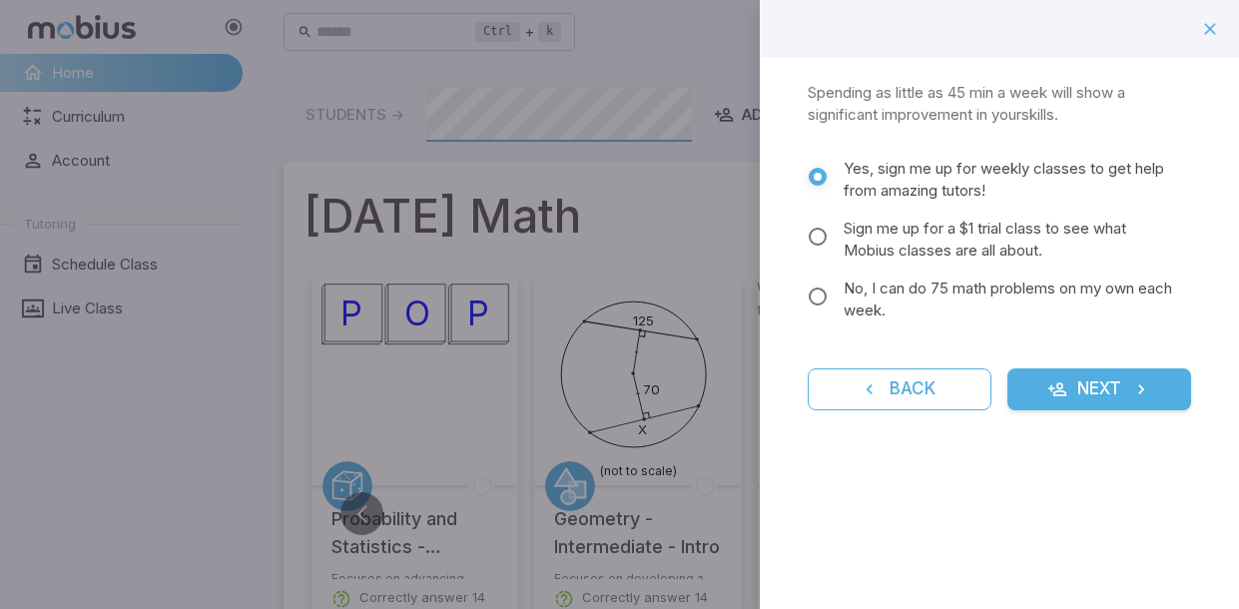
click at [1112, 378] on button "Next" at bounding box center [1100, 390] width 184 height 42
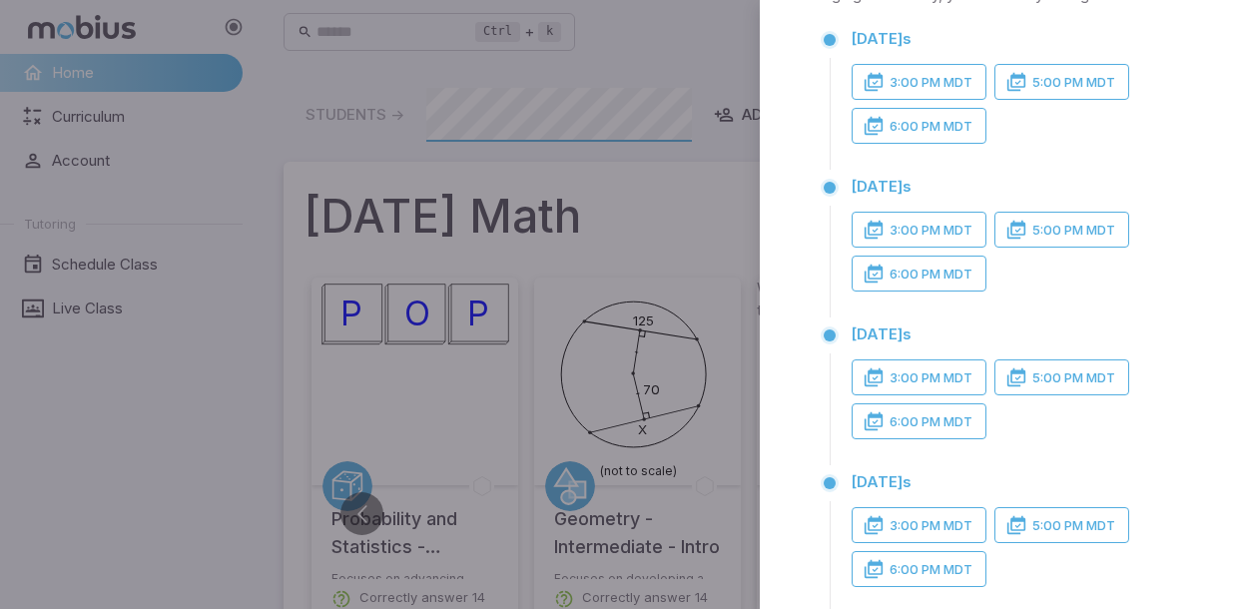
scroll to position [135, 0]
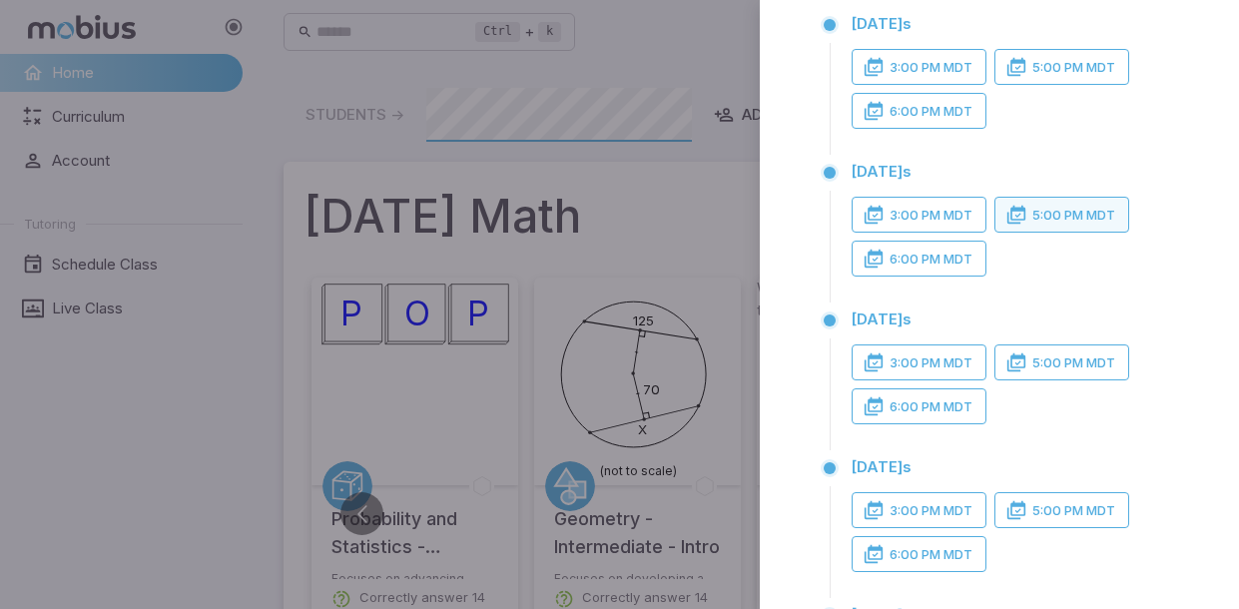
click at [1033, 220] on button "5:00 PM MDT" at bounding box center [1062, 215] width 135 height 36
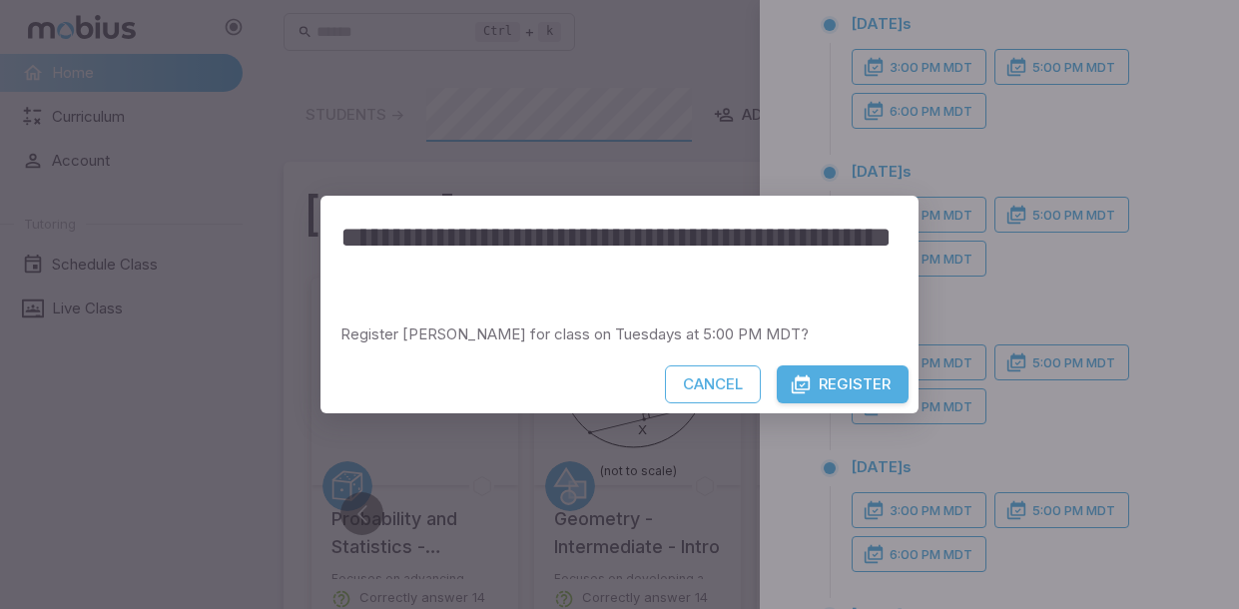
click at [829, 385] on button "Register" at bounding box center [843, 385] width 132 height 38
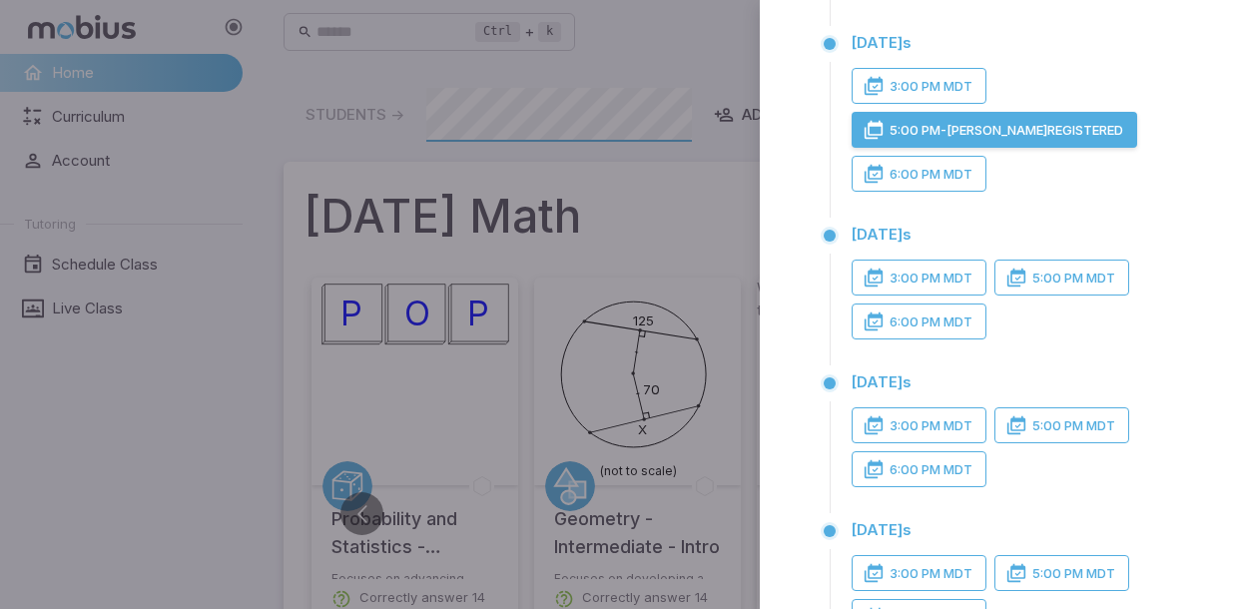
scroll to position [267, 0]
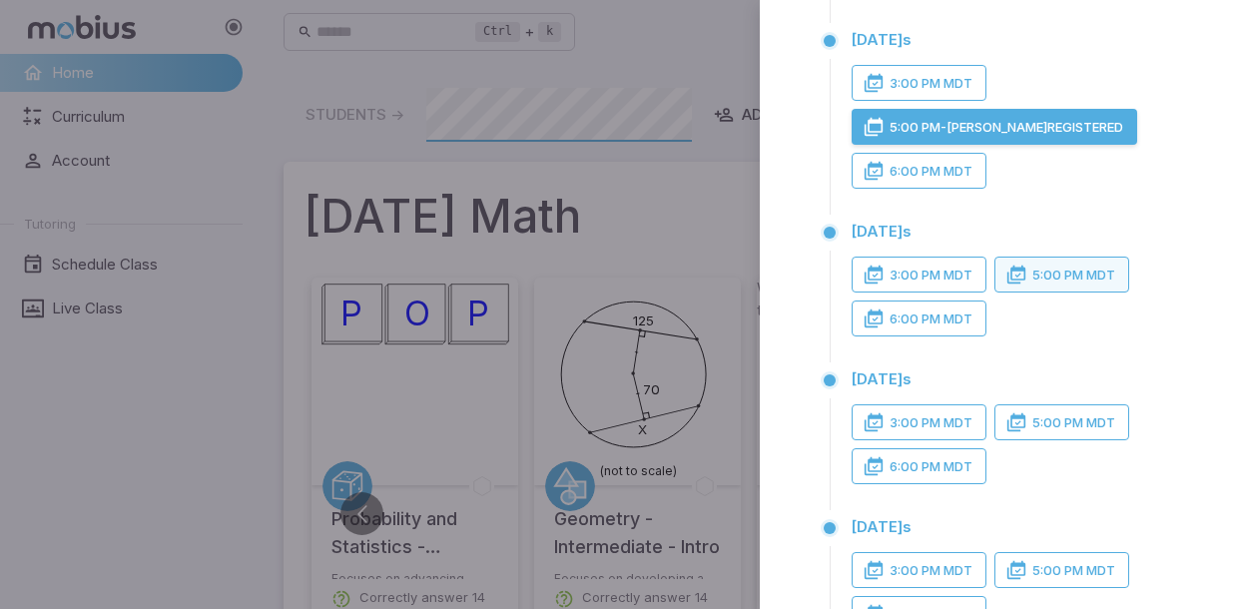
click at [1057, 273] on button "5:00 PM MDT" at bounding box center [1062, 275] width 135 height 36
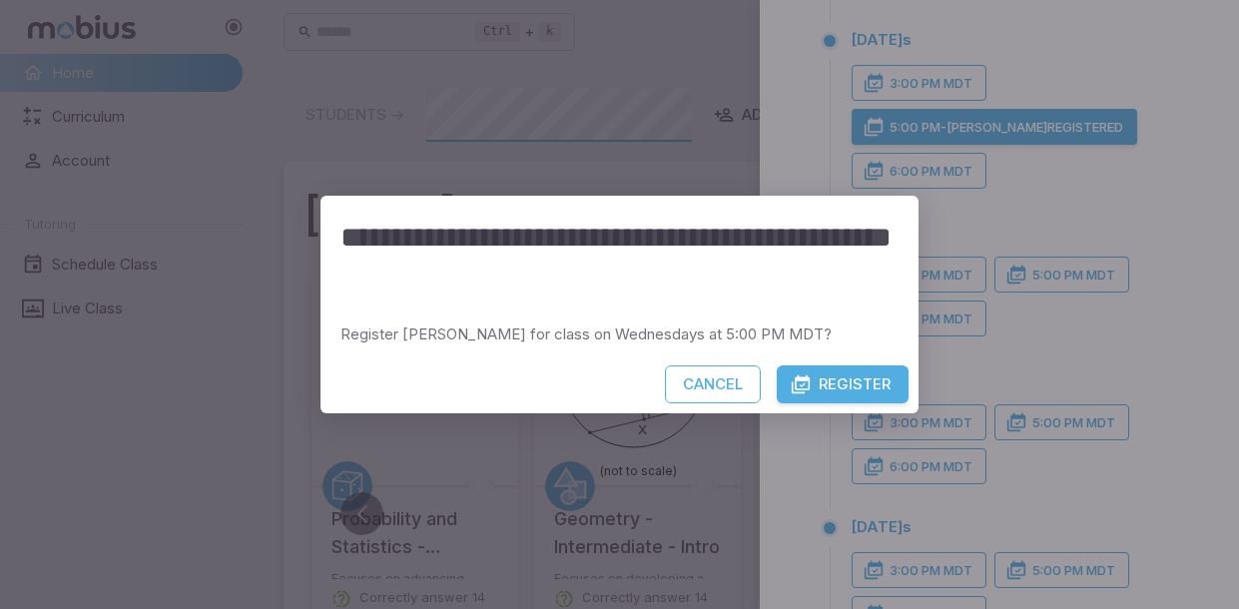
click at [826, 386] on button "Register" at bounding box center [843, 385] width 132 height 38
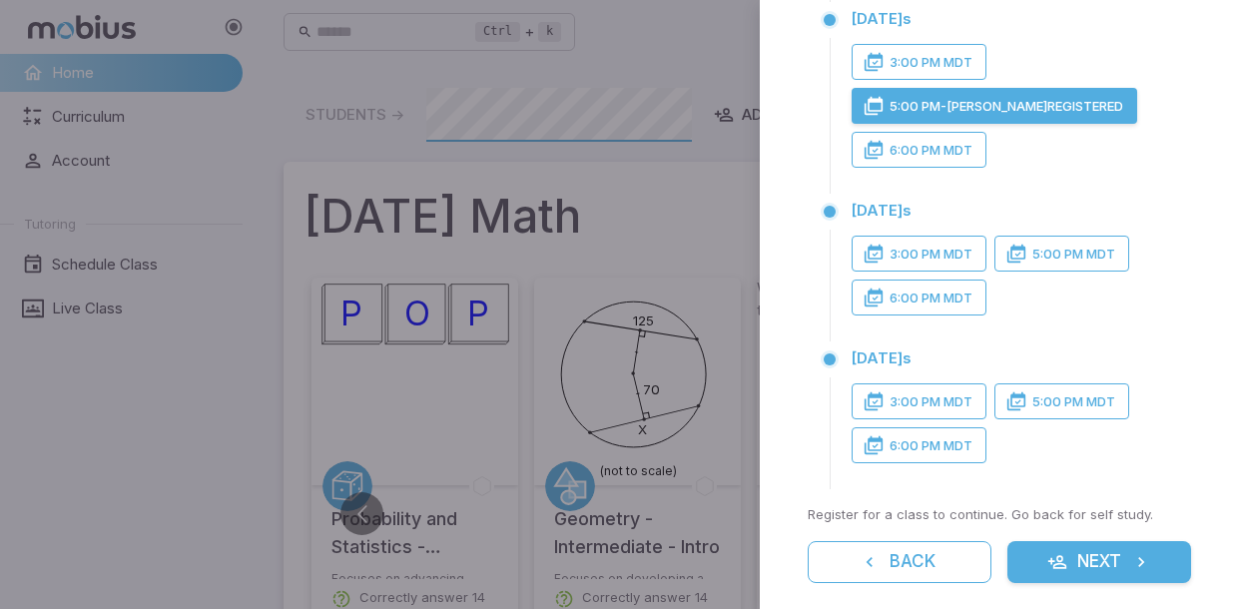
scroll to position [497, 0]
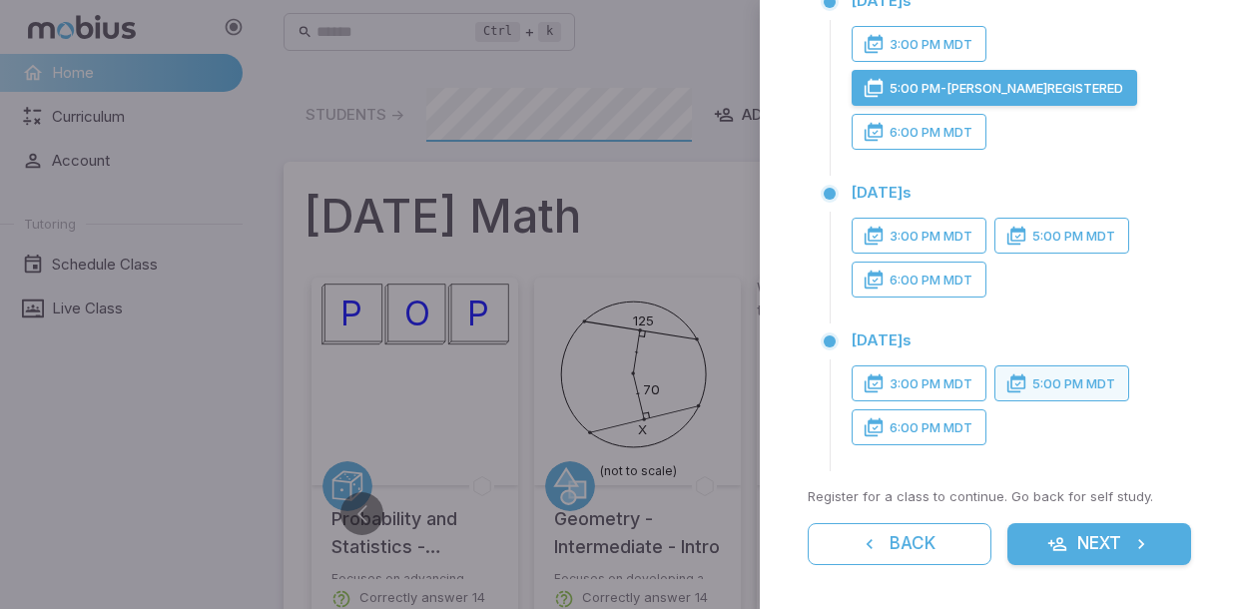
click at [1020, 380] on icon "button" at bounding box center [1017, 384] width 20 height 20
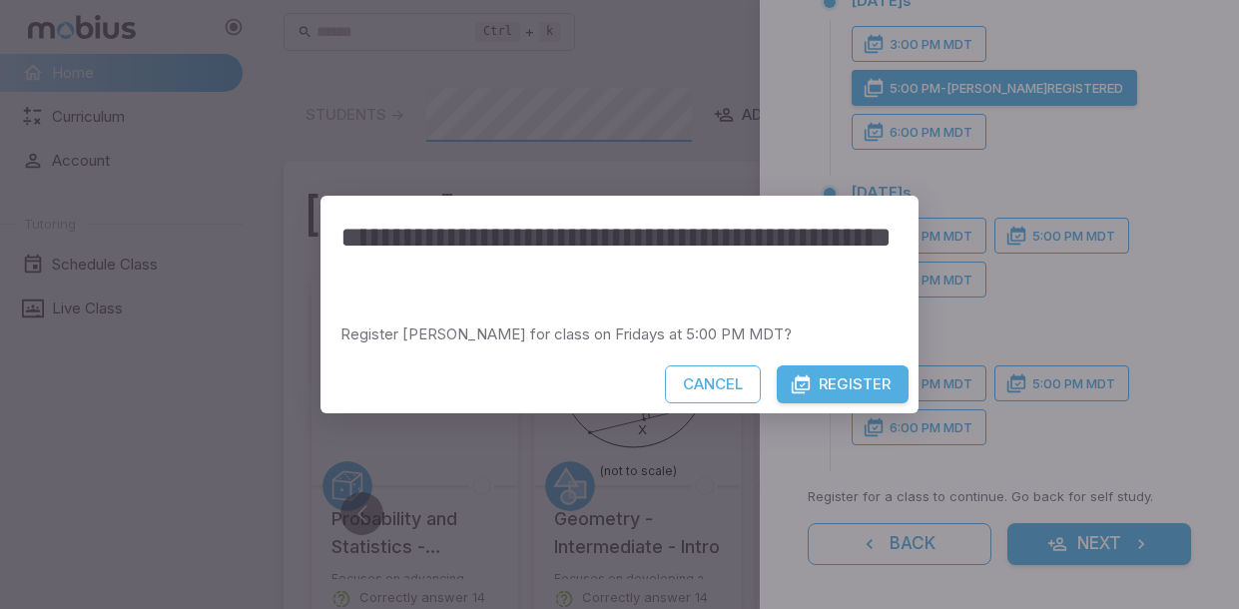
click at [824, 397] on button "Register" at bounding box center [843, 385] width 132 height 38
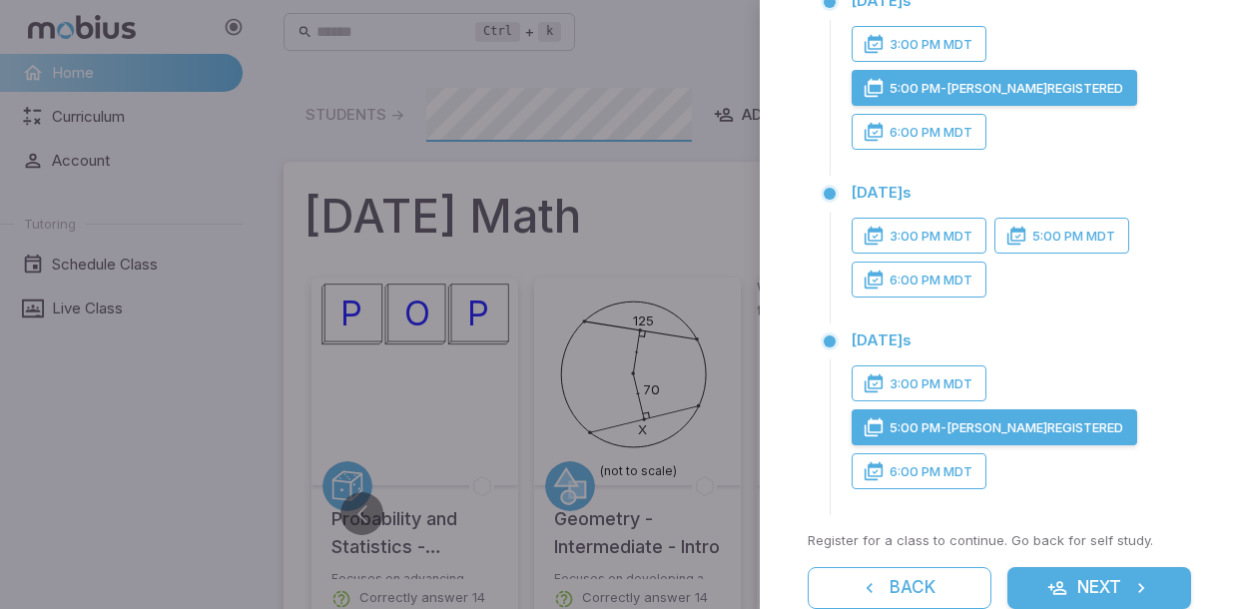
scroll to position [542, 0]
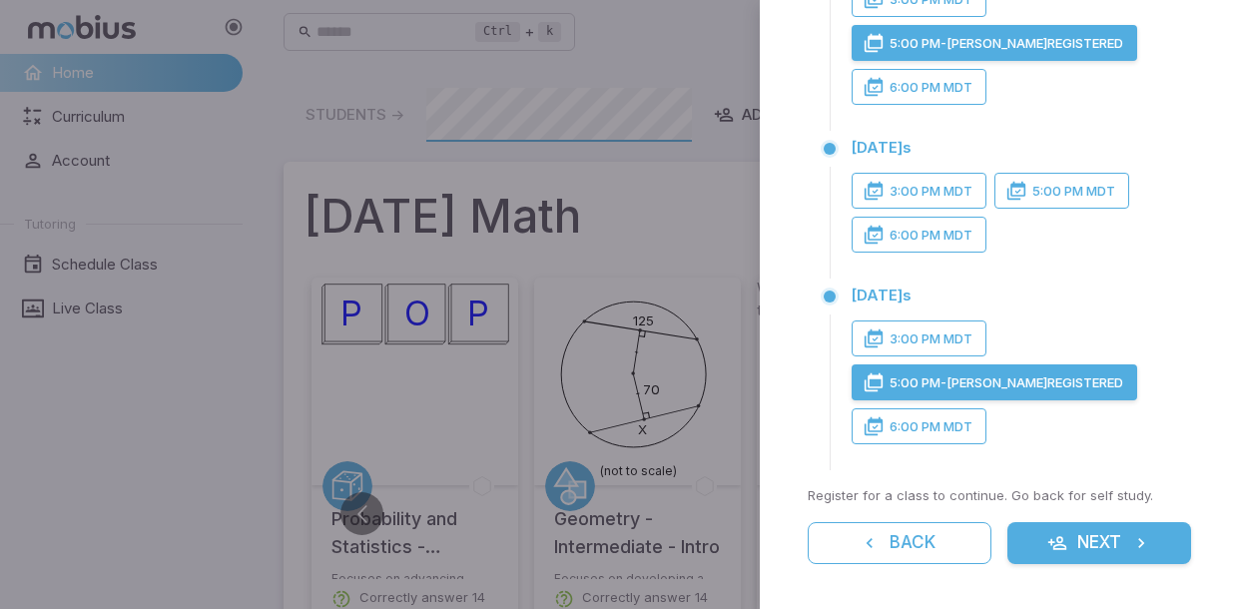
click at [1056, 547] on icon "button" at bounding box center [1058, 543] width 20 height 20
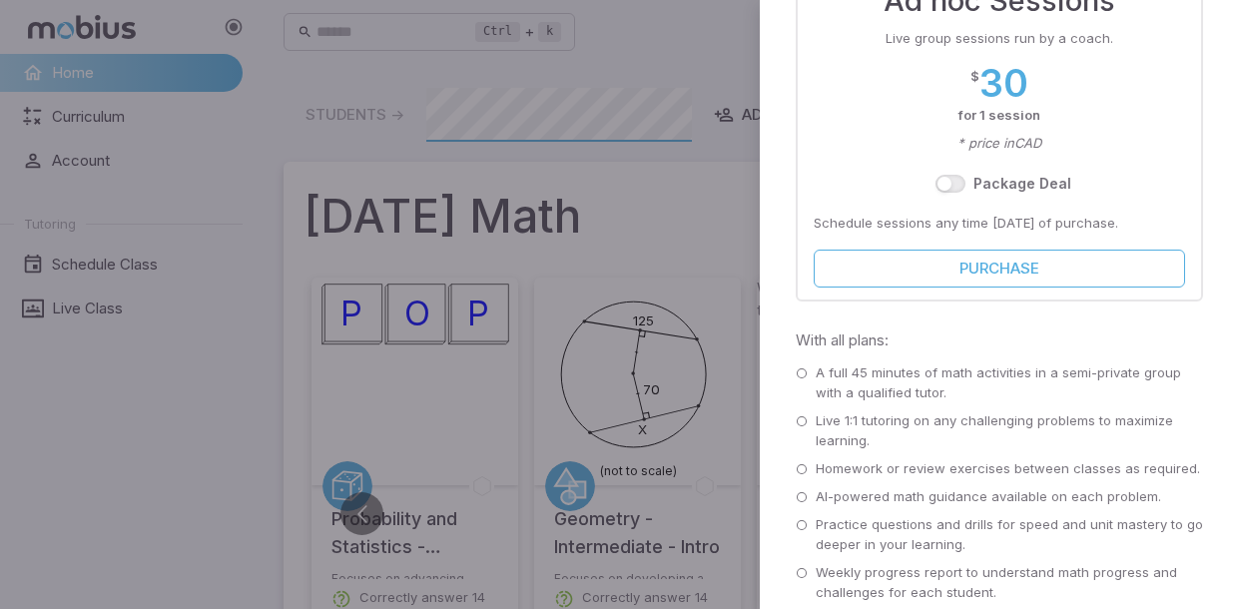
scroll to position [730, 0]
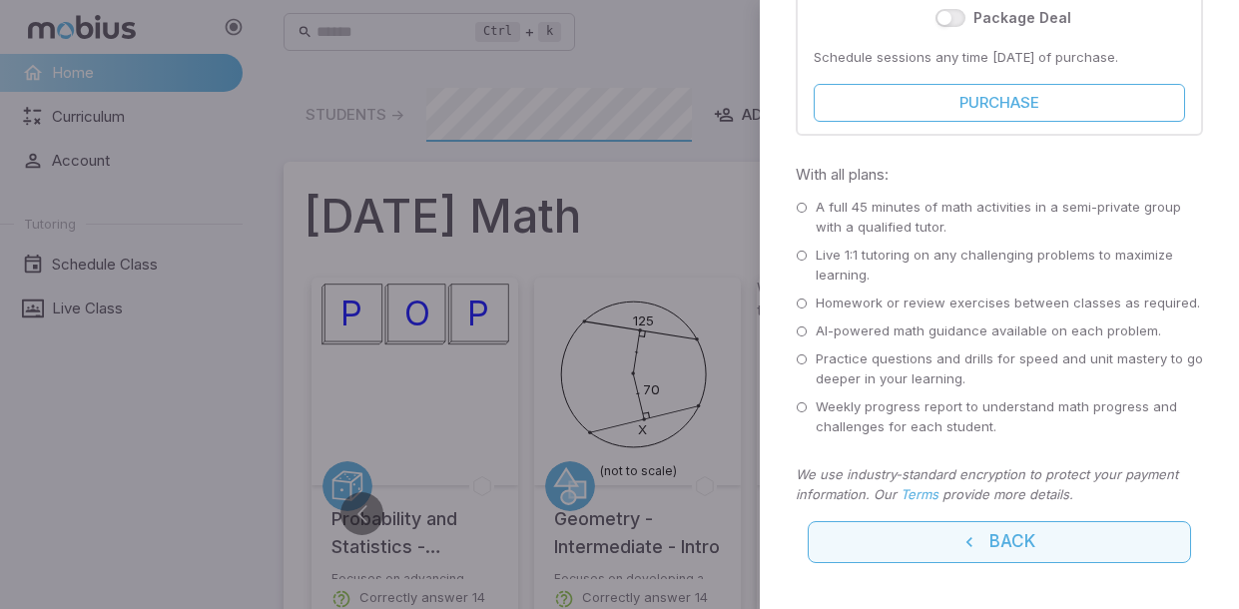
click at [862, 551] on button "Back" at bounding box center [1000, 542] width 384 height 42
